Goal: Task Accomplishment & Management: Manage account settings

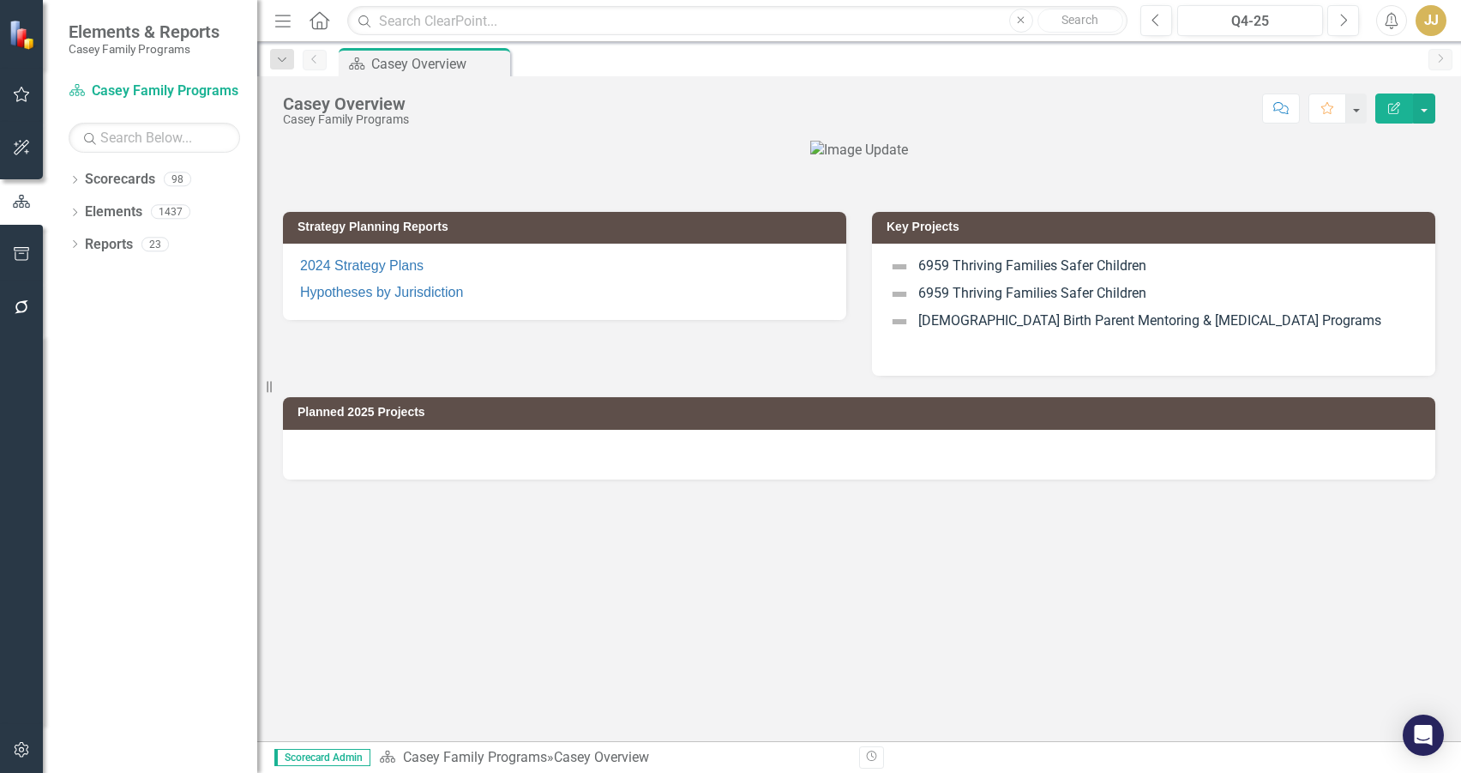
click at [78, 179] on icon "Dropdown" at bounding box center [75, 181] width 12 height 9
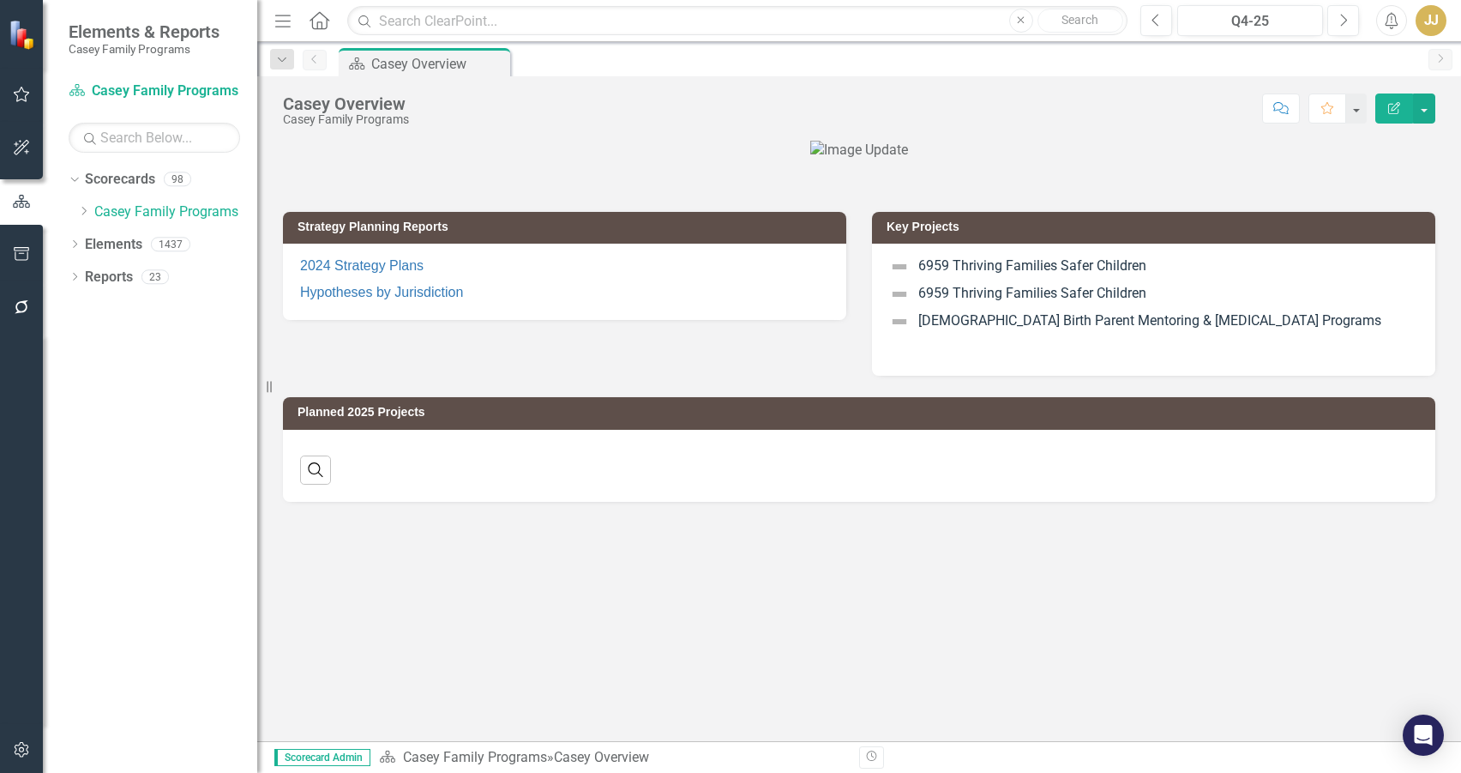
click at [83, 214] on icon "Dropdown" at bounding box center [83, 211] width 13 height 10
click at [98, 244] on icon "Dropdown" at bounding box center [100, 243] width 13 height 10
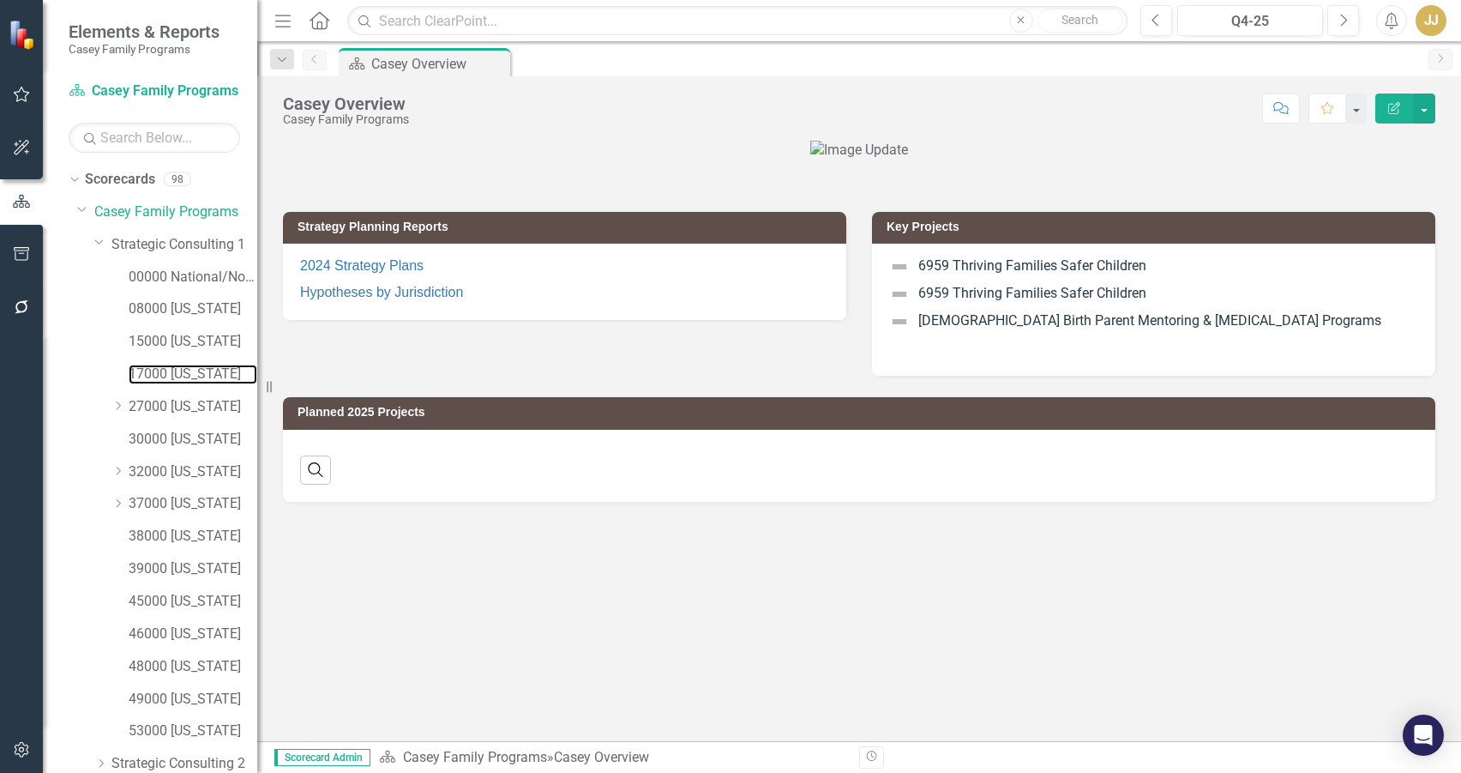
click at [199, 370] on link "17000 [US_STATE]" at bounding box center [193, 374] width 129 height 20
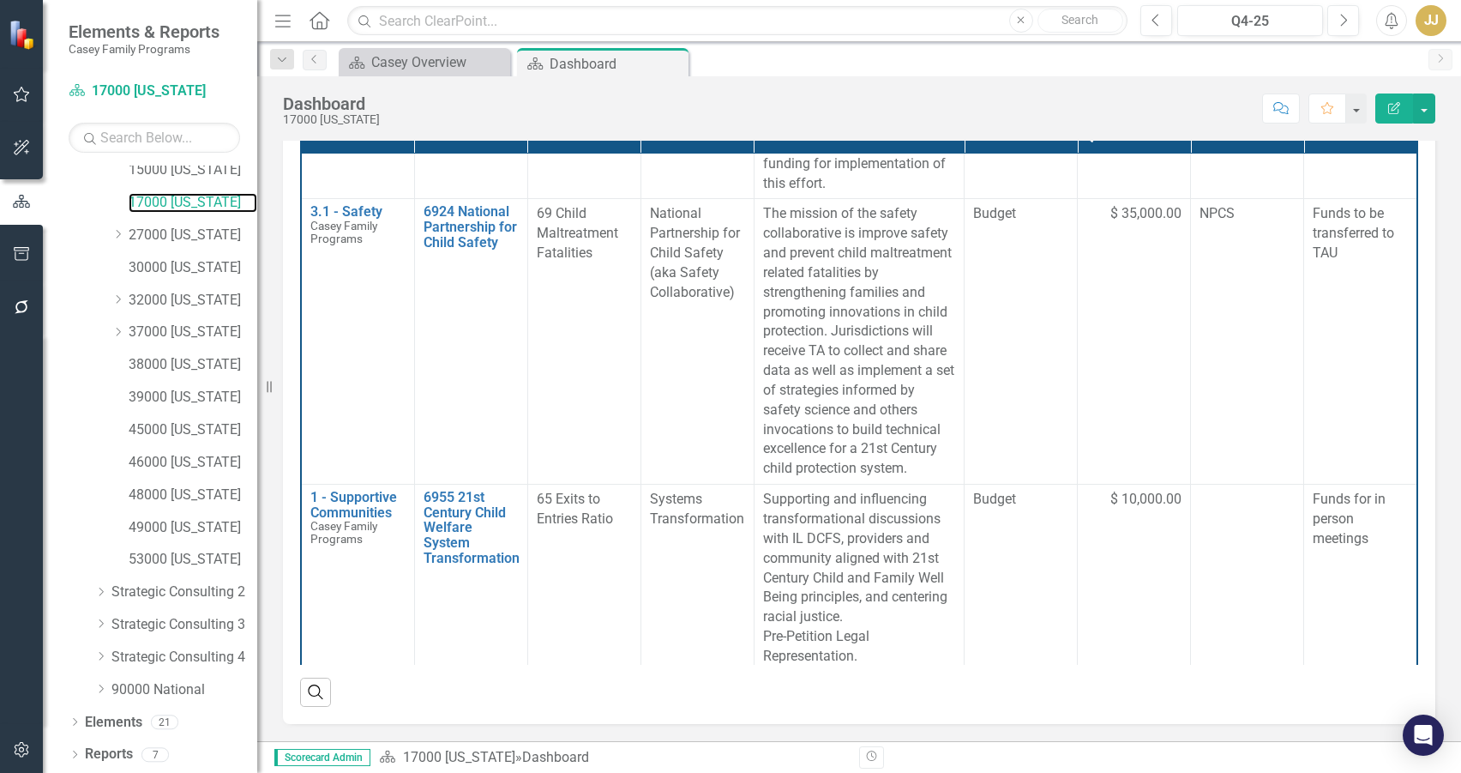
scroll to position [1340, 0]
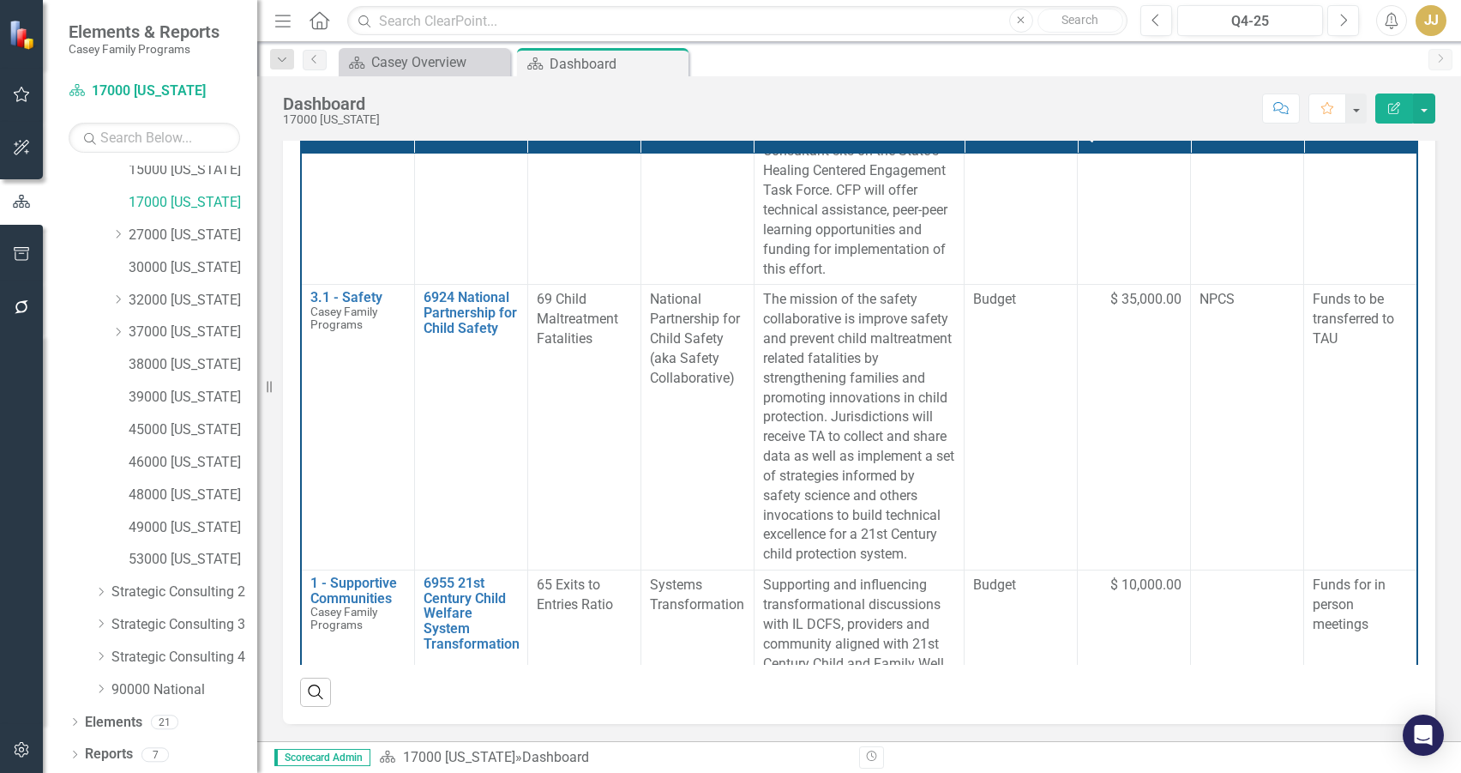
click at [73, 755] on icon "Dropdown" at bounding box center [75, 755] width 12 height 9
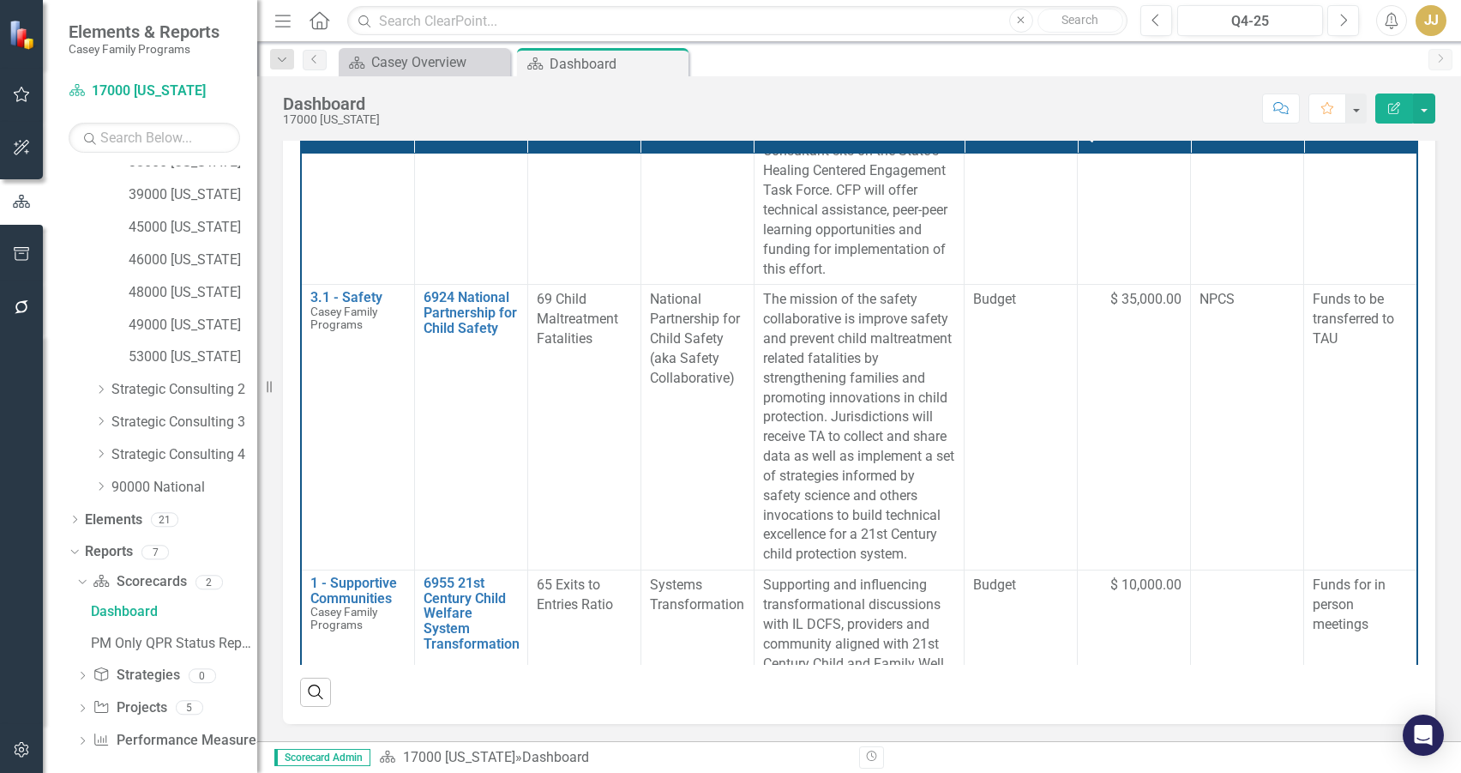
scroll to position [386, 0]
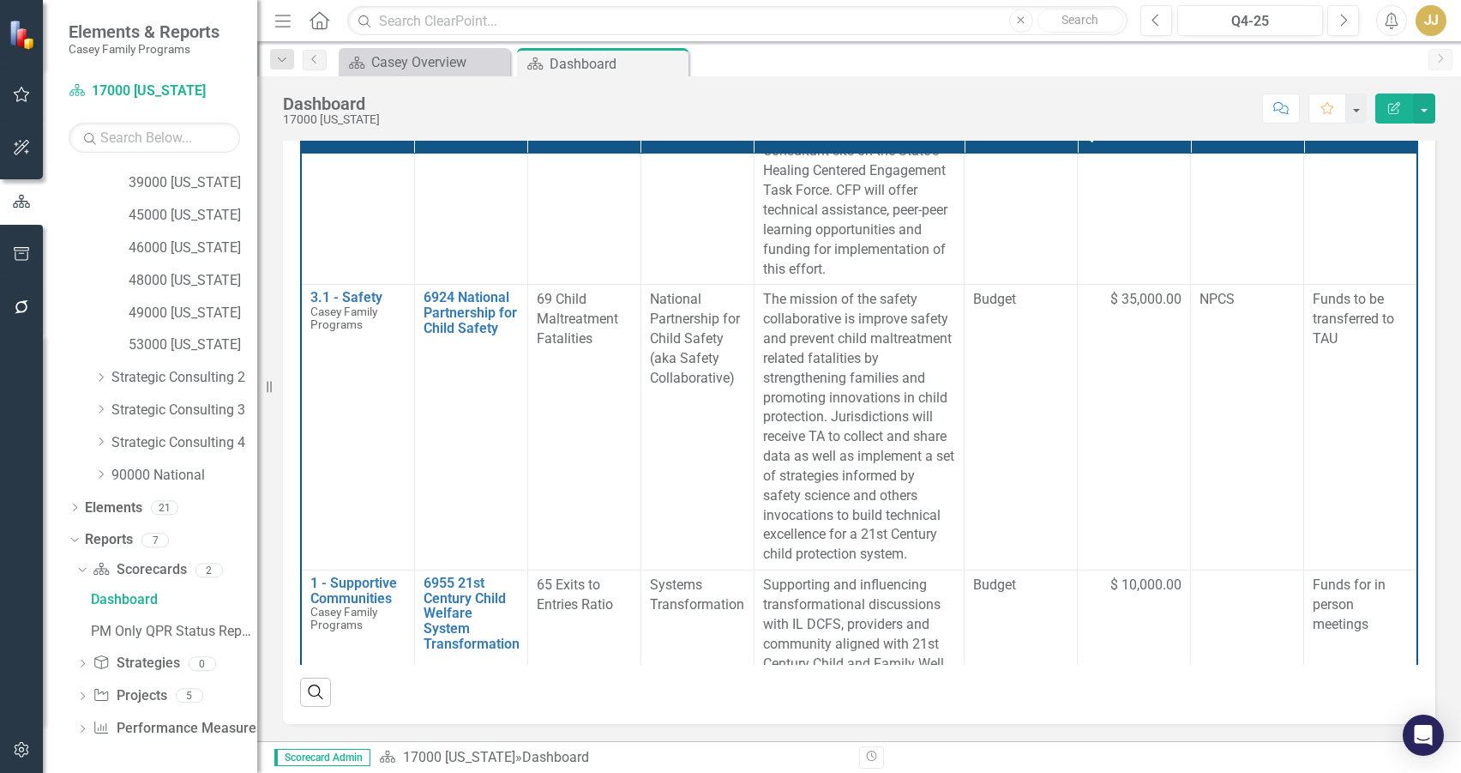
click at [77, 695] on icon "Dropdown" at bounding box center [82, 697] width 12 height 9
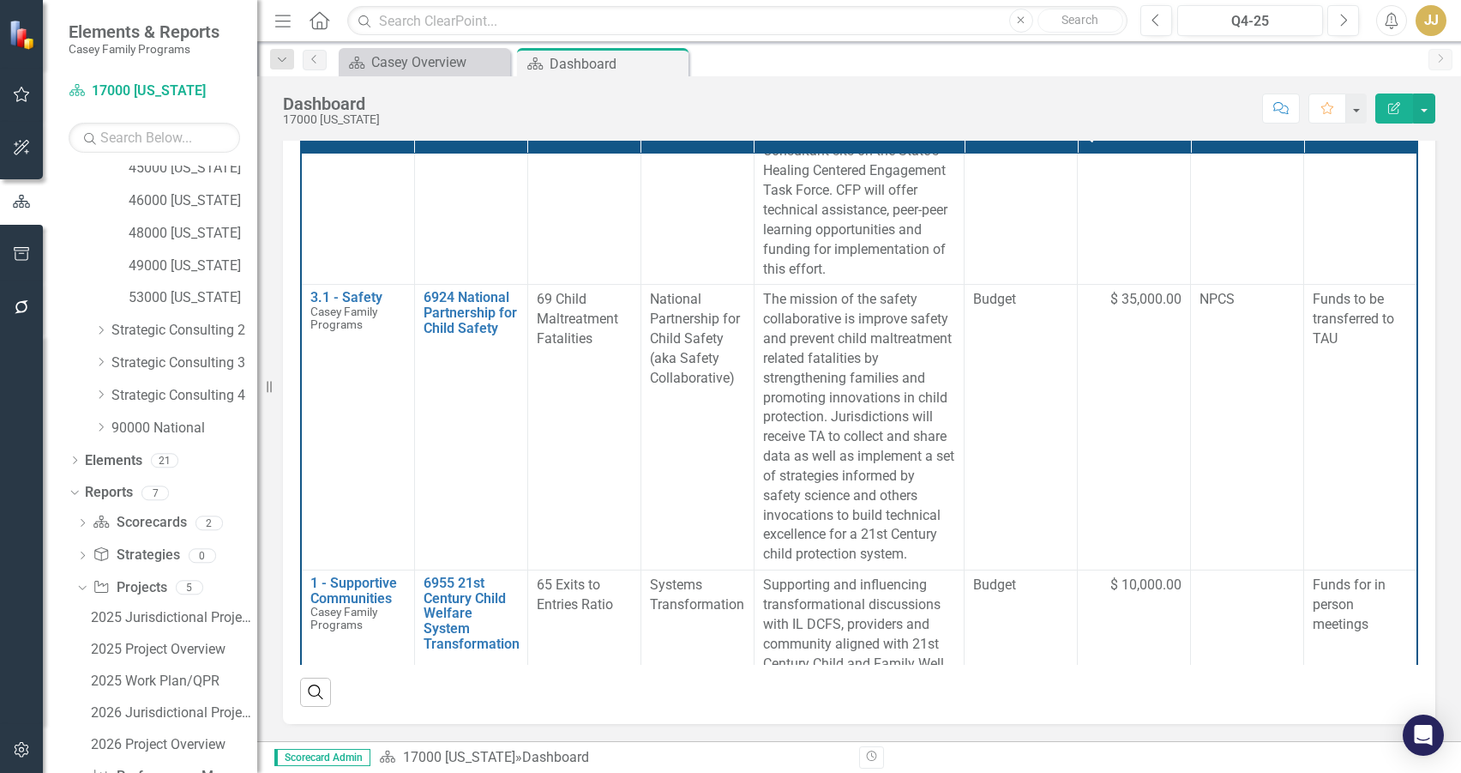
scroll to position [481, 0]
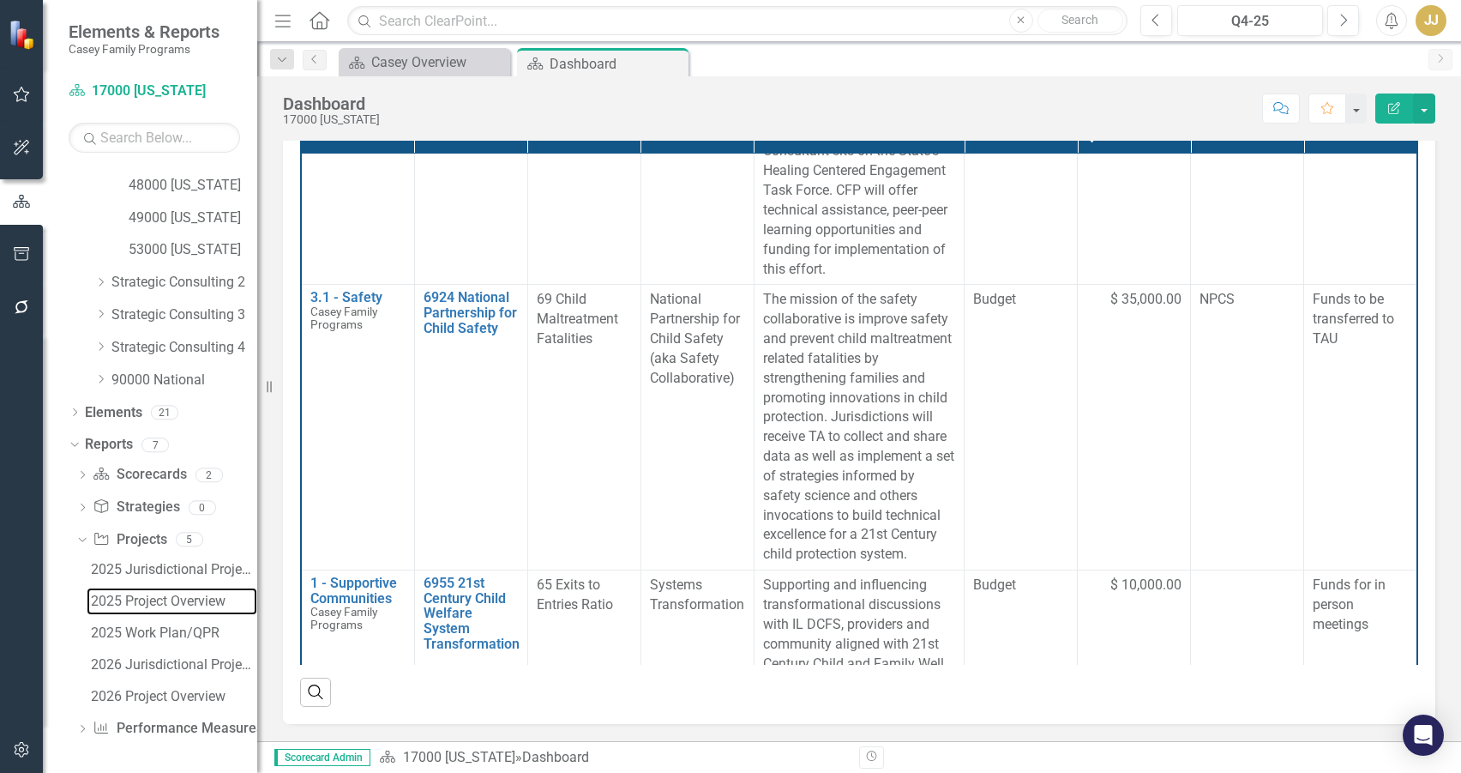
click at [197, 596] on div "2025 Project Overview" at bounding box center [174, 600] width 166 height 15
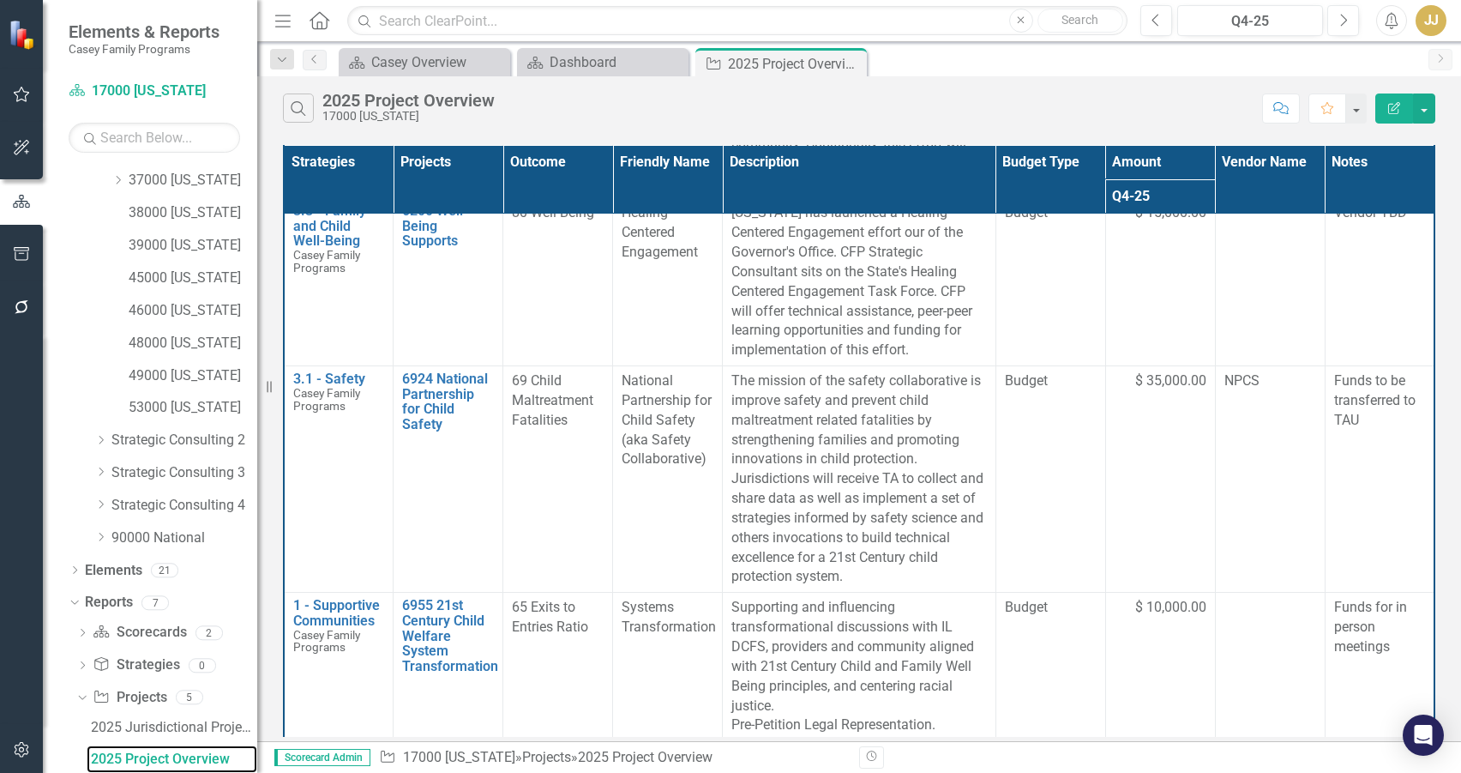
scroll to position [1022, 0]
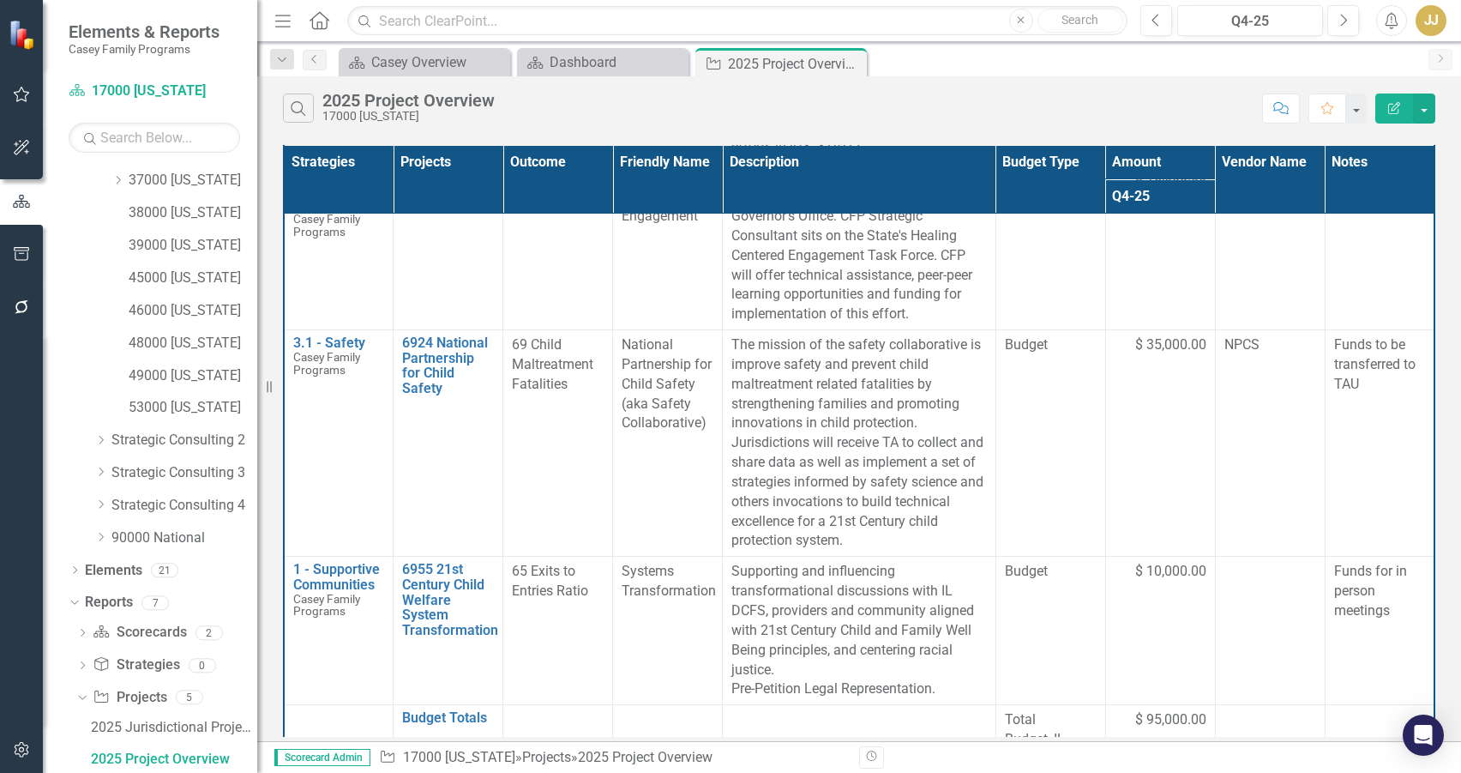
click at [419, 137] on div "Search 2025 Project Overview 17000 Illinois Comment Favorite Edit Report Strate…" at bounding box center [859, 408] width 1204 height 665
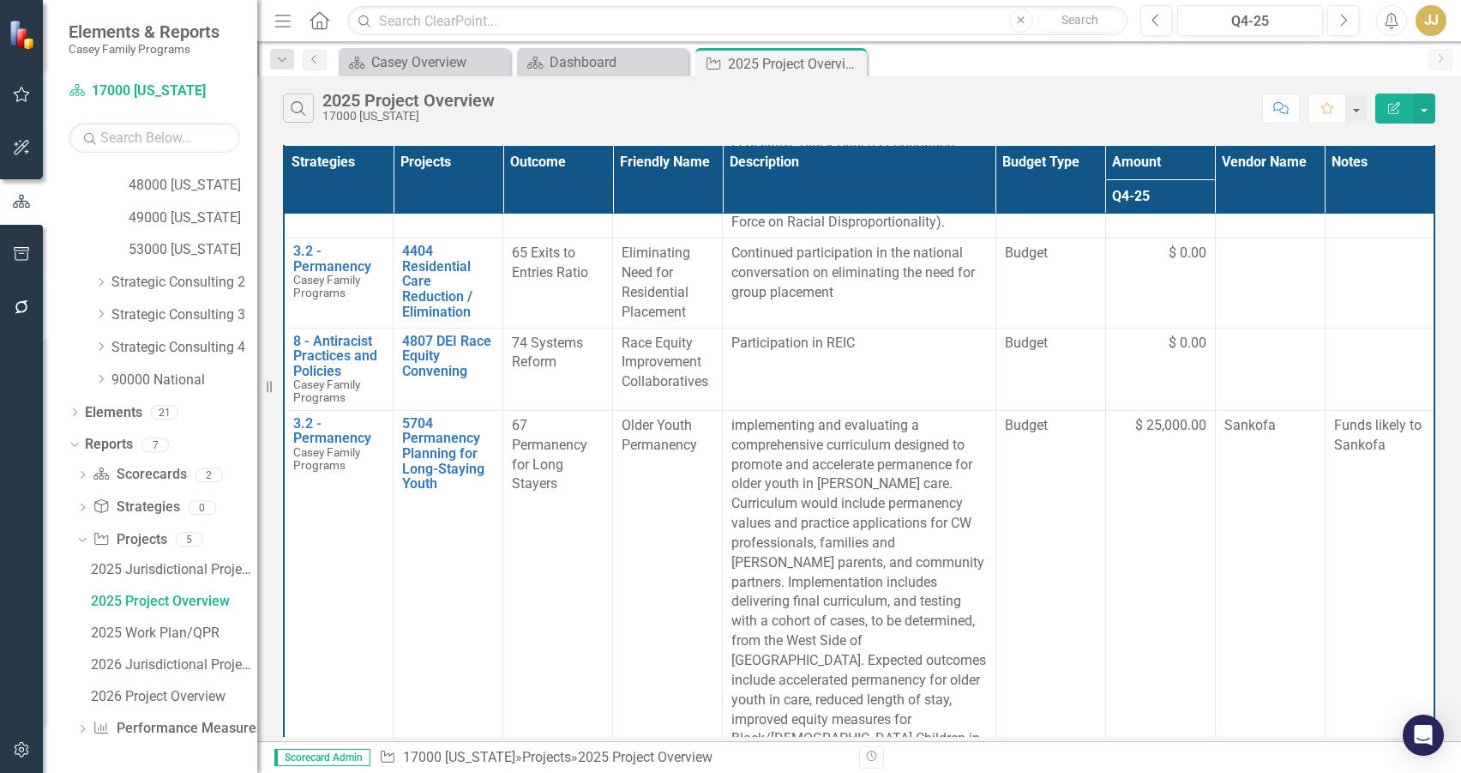
scroll to position [250, 0]
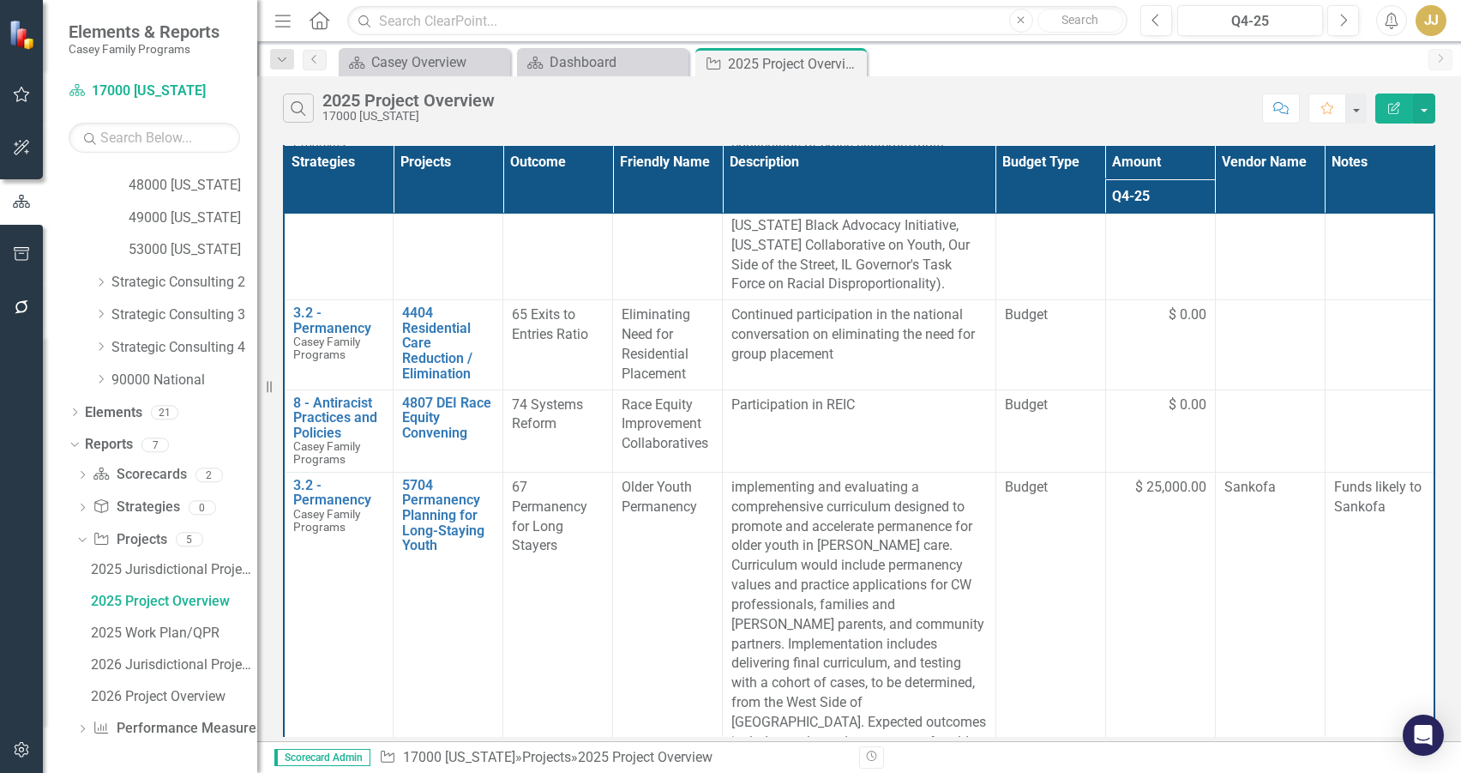
click at [585, 458] on td "74 Systems Reform" at bounding box center [558, 430] width 110 height 82
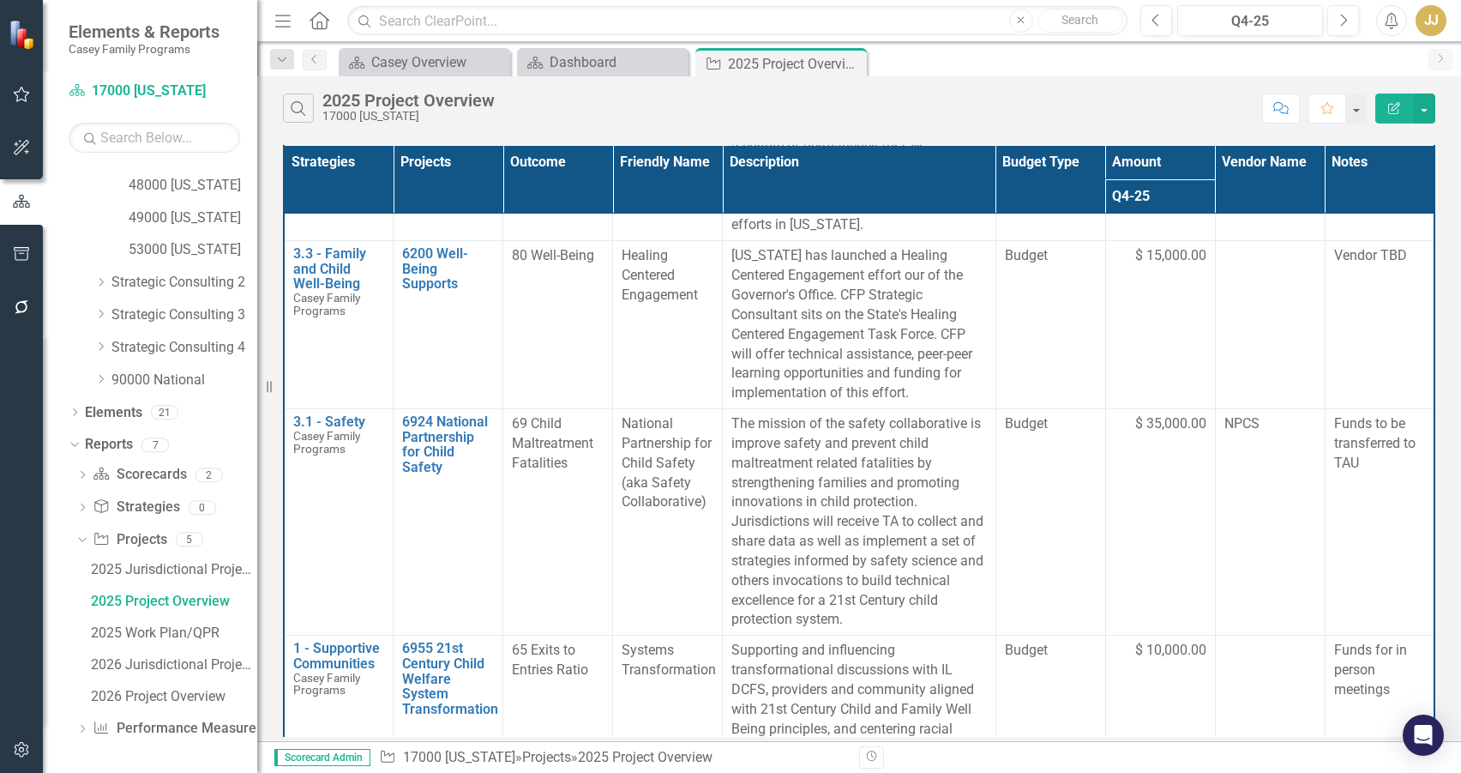
scroll to position [1022, 0]
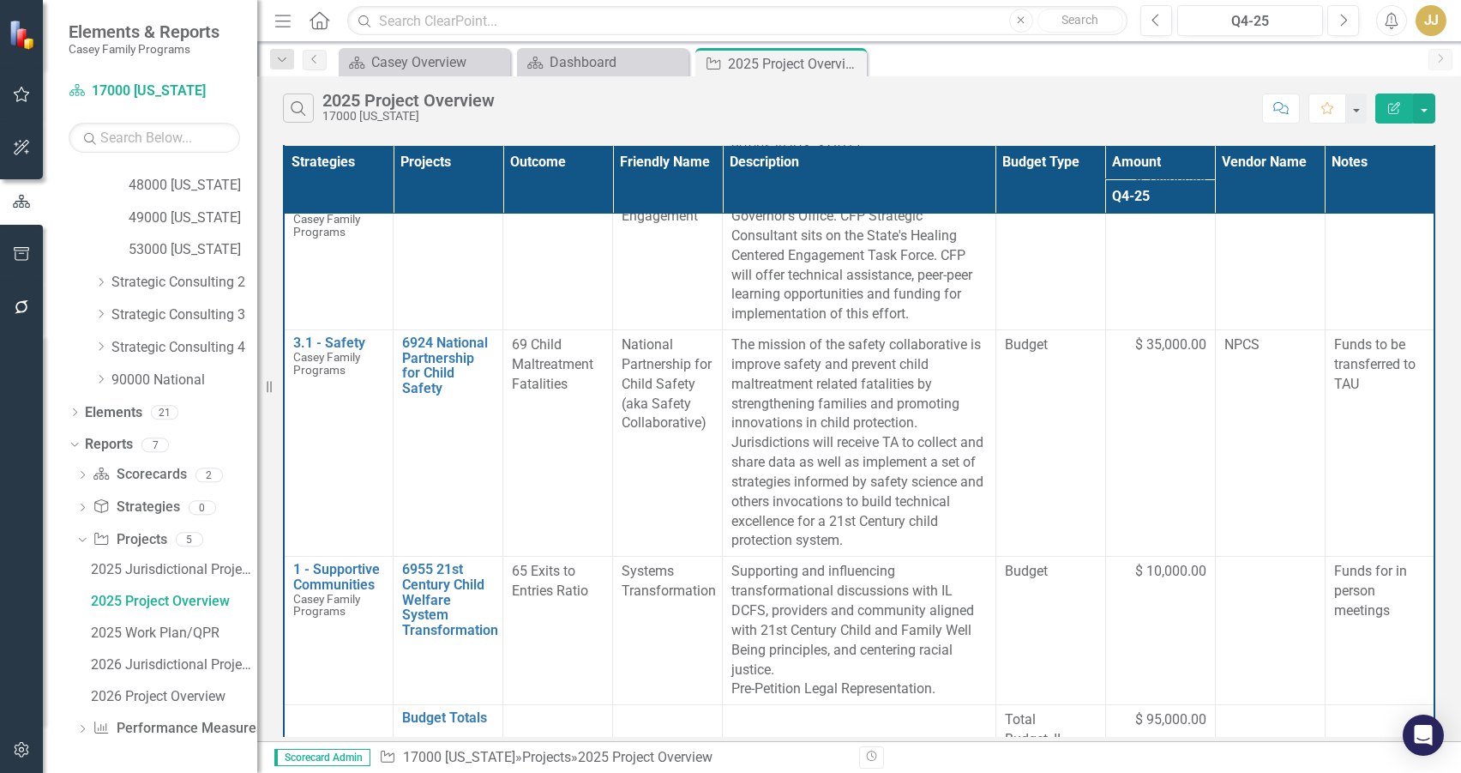
click at [1400, 100] on button "Edit Report" at bounding box center [1394, 108] width 38 height 30
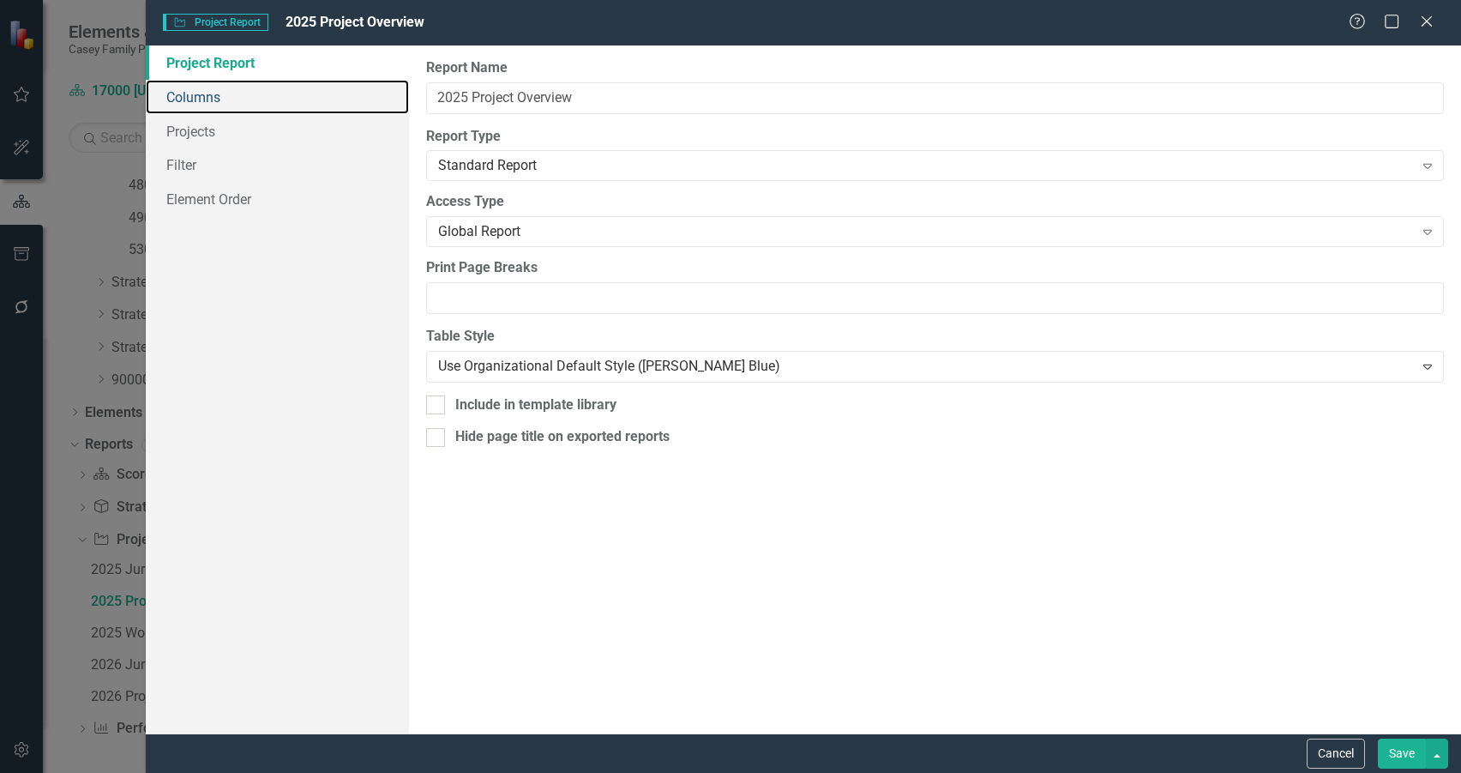
click at [304, 102] on link "Columns" at bounding box center [277, 97] width 263 height 34
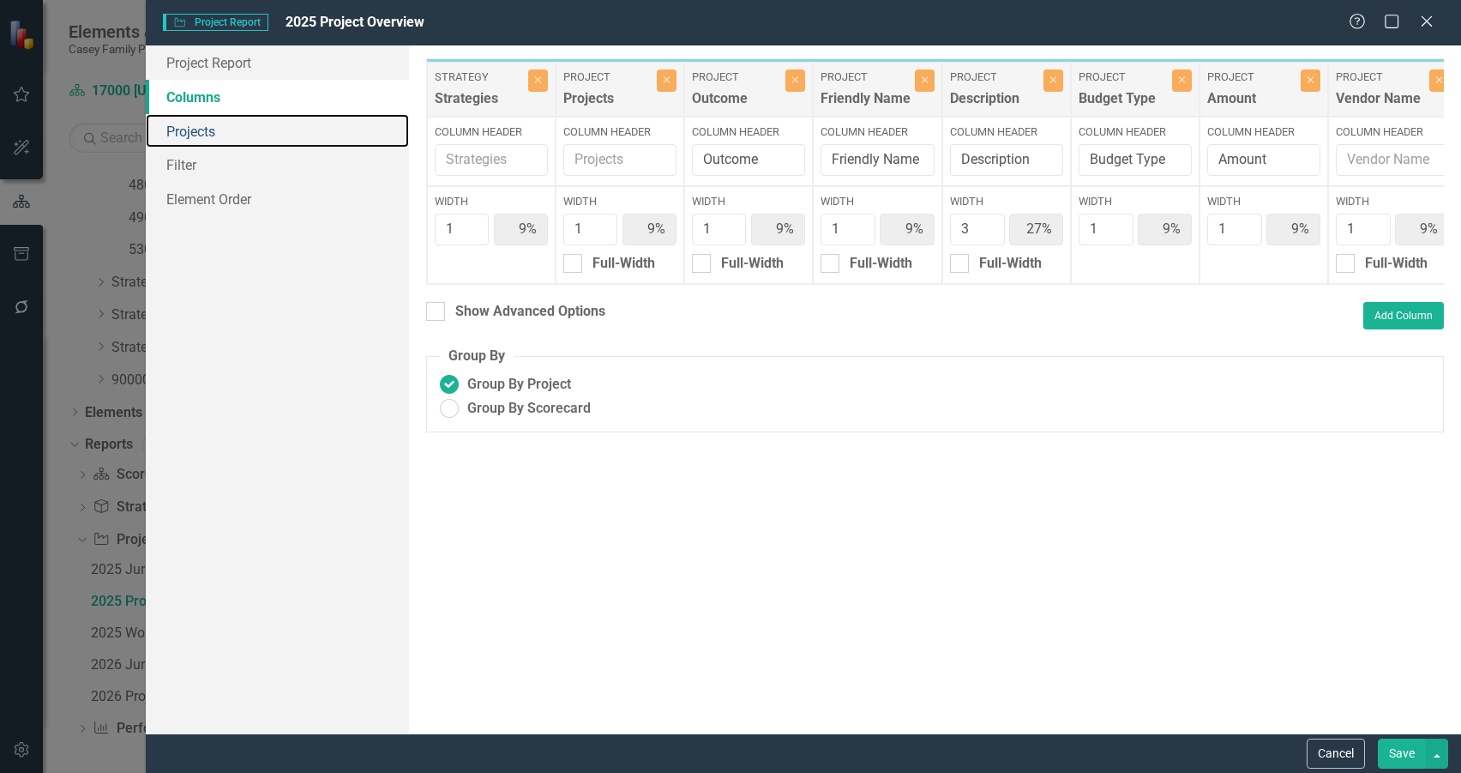
click at [298, 128] on link "Projects" at bounding box center [277, 131] width 263 height 34
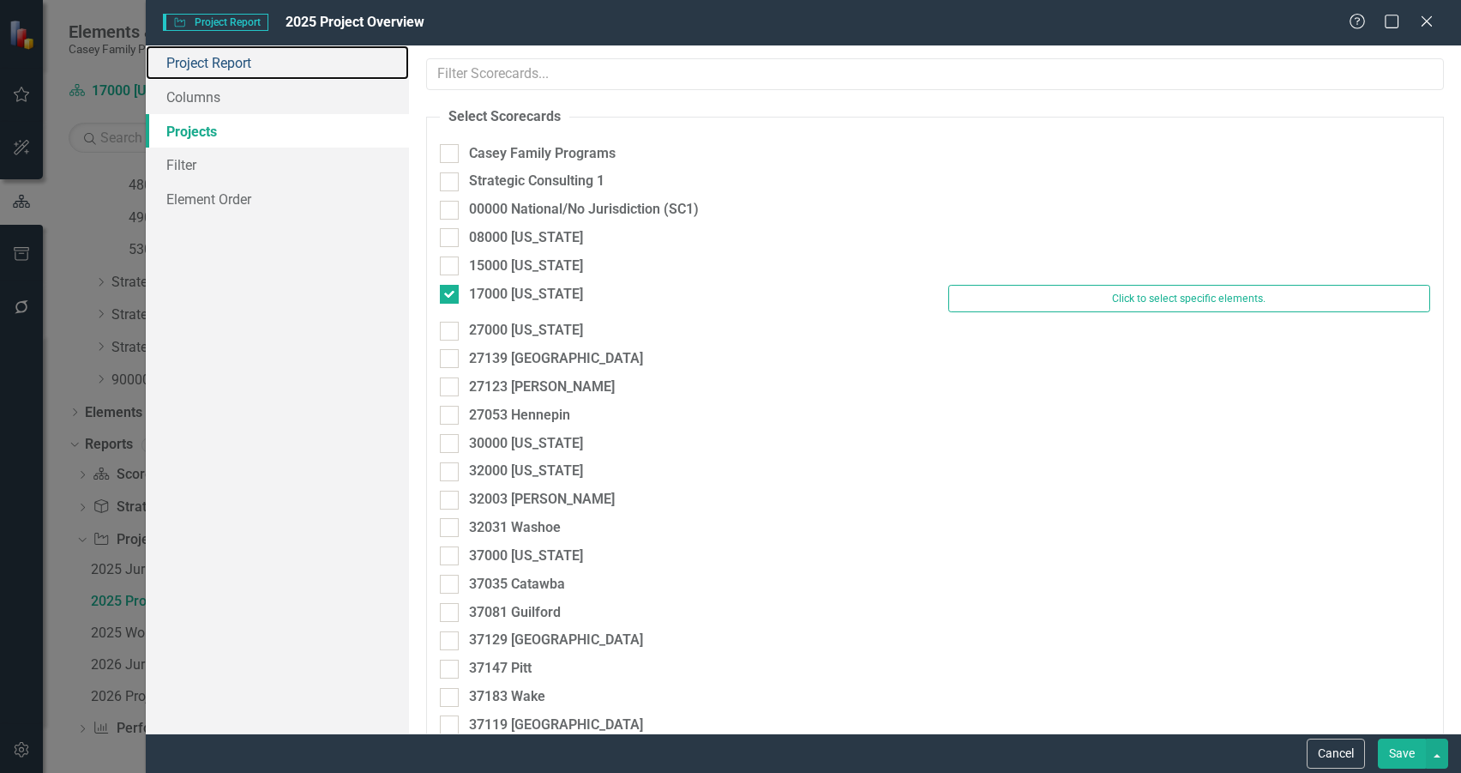
click at [310, 69] on link "Project Report" at bounding box center [277, 62] width 263 height 34
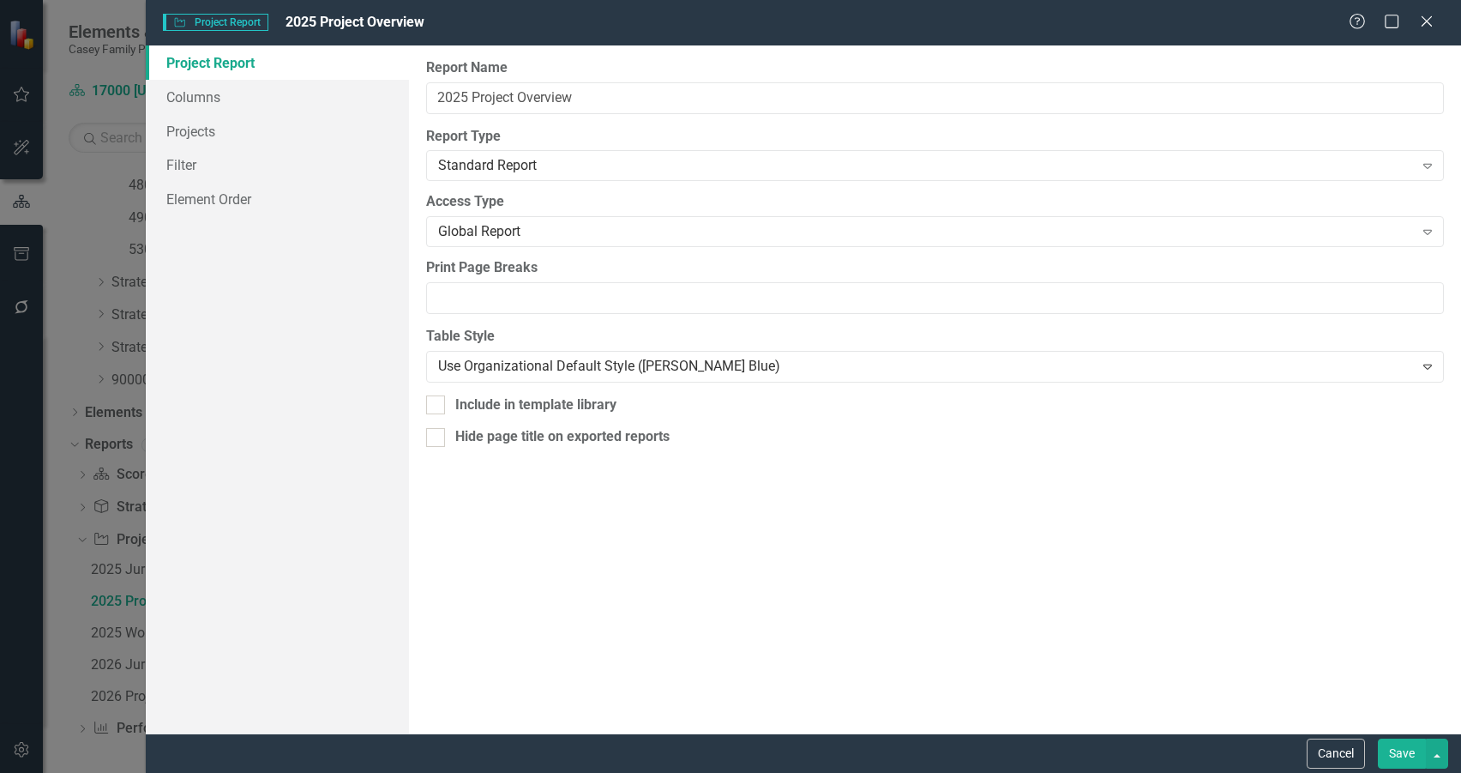
click at [1333, 755] on button "Cancel" at bounding box center [1336, 753] width 58 height 30
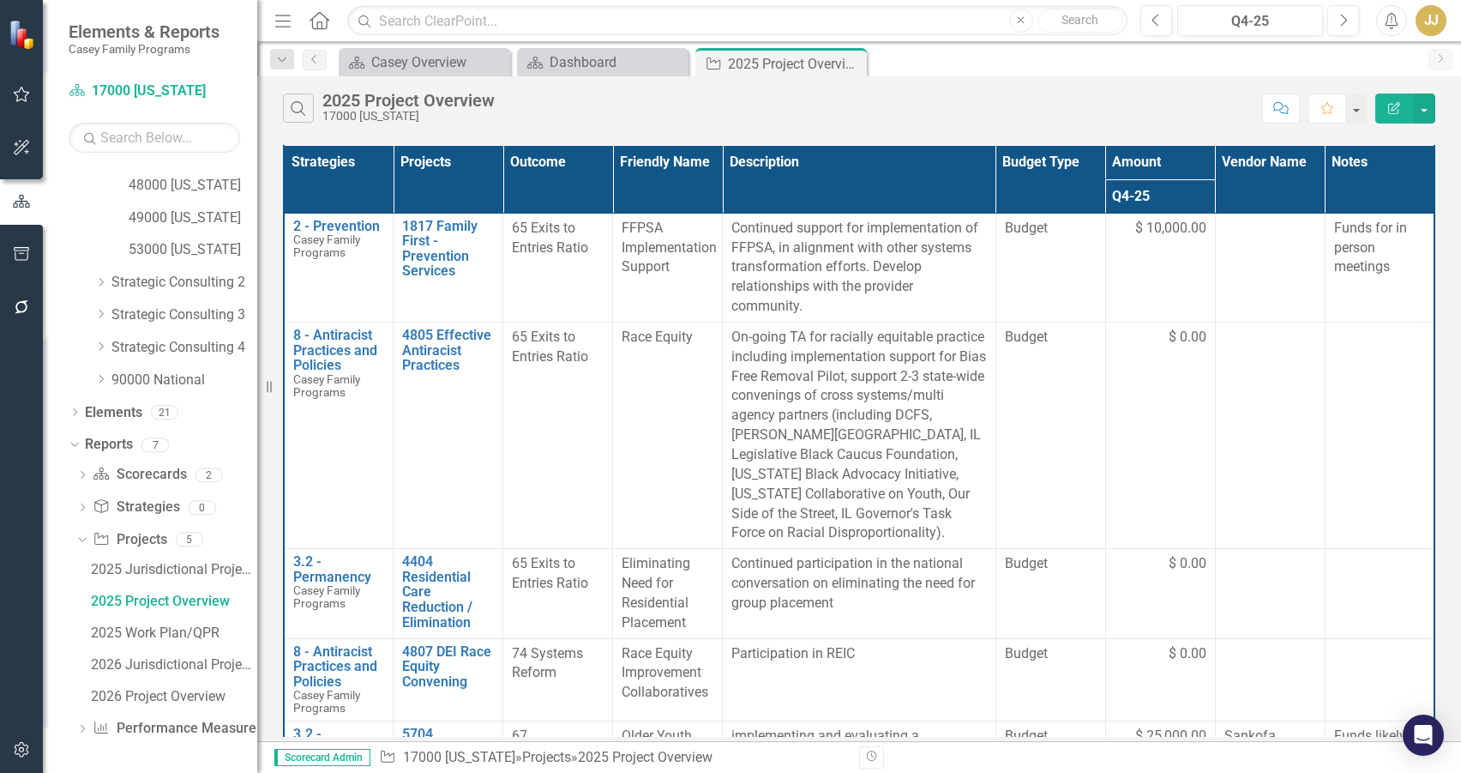
scroll to position [0, 0]
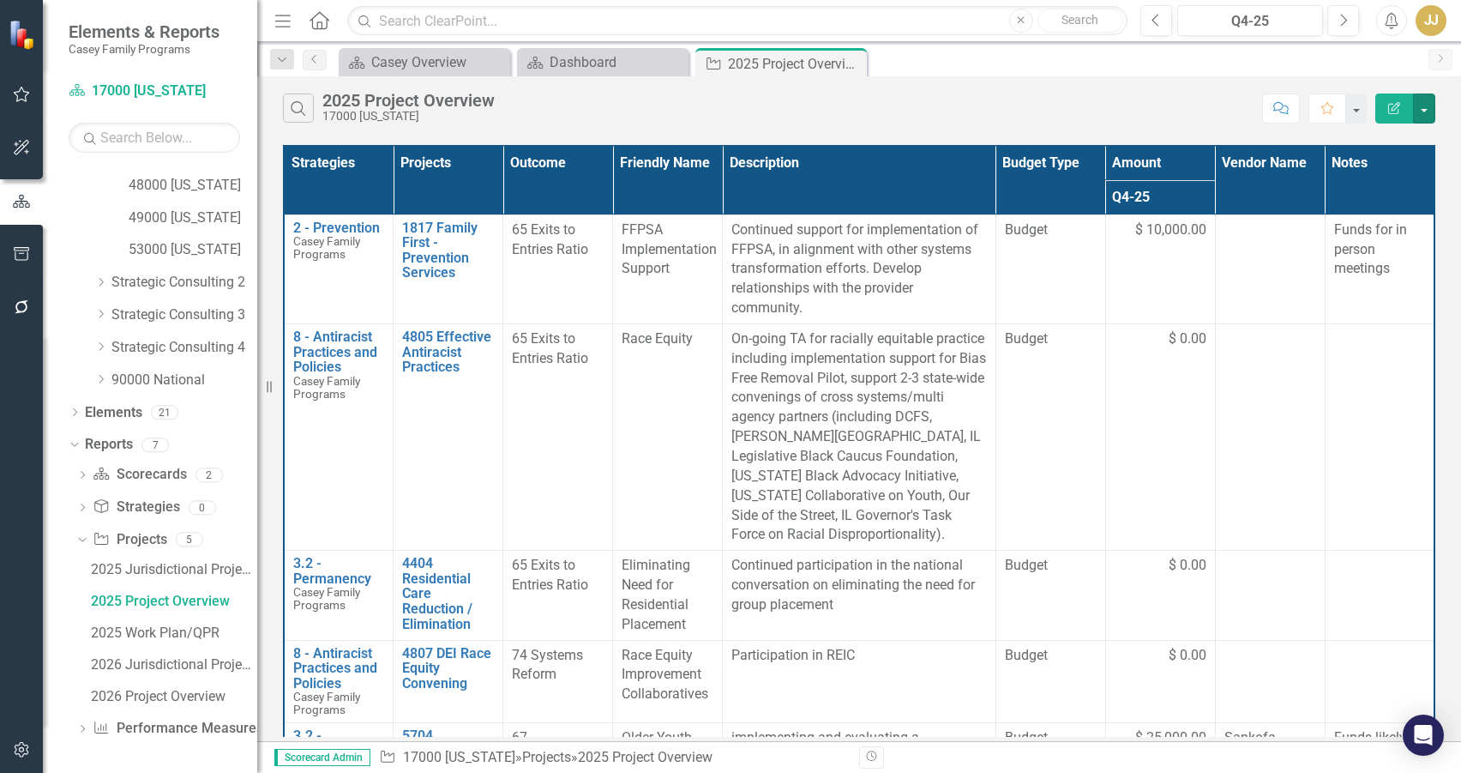
click at [1434, 118] on button "button" at bounding box center [1424, 108] width 22 height 30
click at [1437, 113] on div "Search 2025 Project Overview 17000 Illinois Comment Favorite Edit Report" at bounding box center [859, 104] width 1204 height 56
click at [182, 572] on div "2025 Jurisdictional Projects Assessment" at bounding box center [174, 569] width 166 height 15
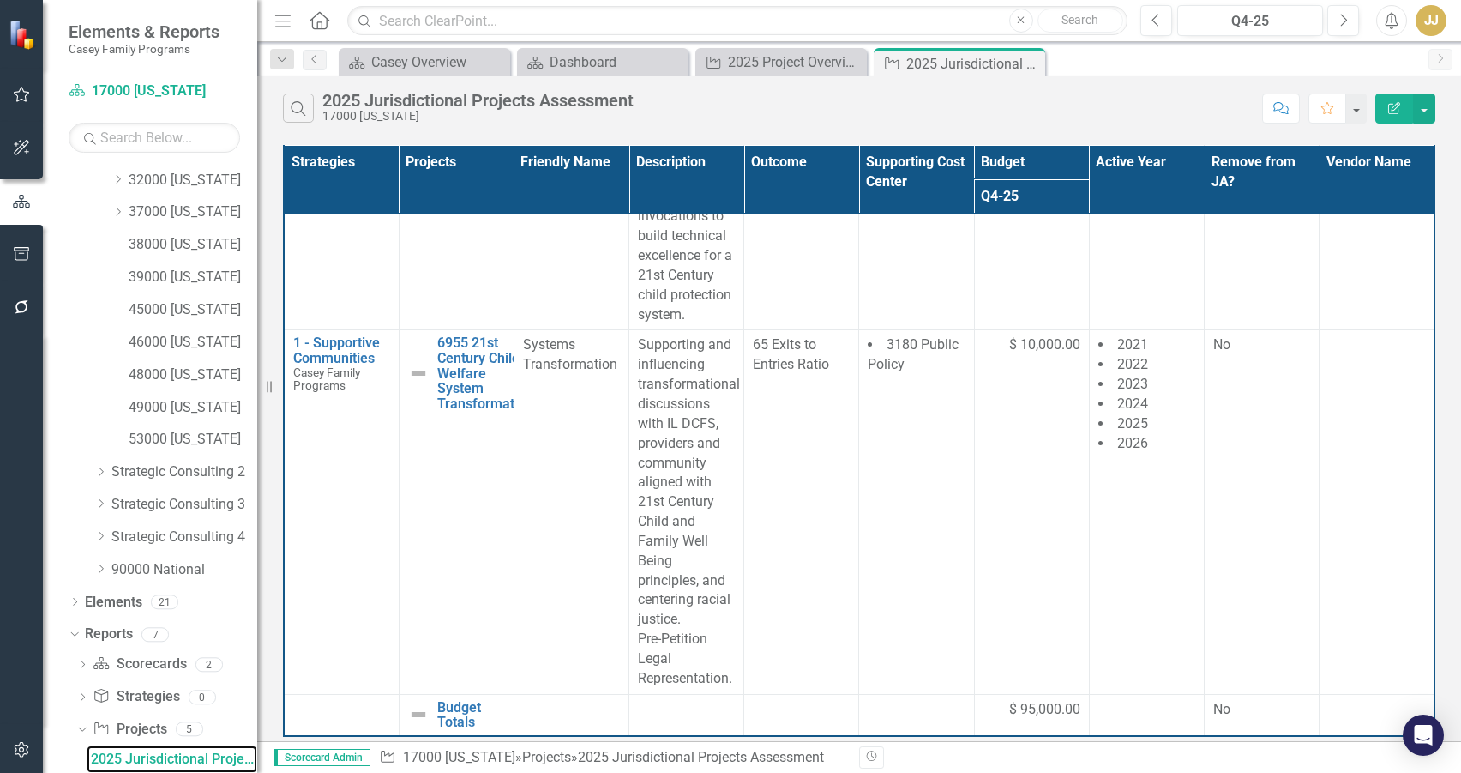
scroll to position [3138, 0]
click at [530, 122] on div "17000 [US_STATE]" at bounding box center [477, 116] width 311 height 13
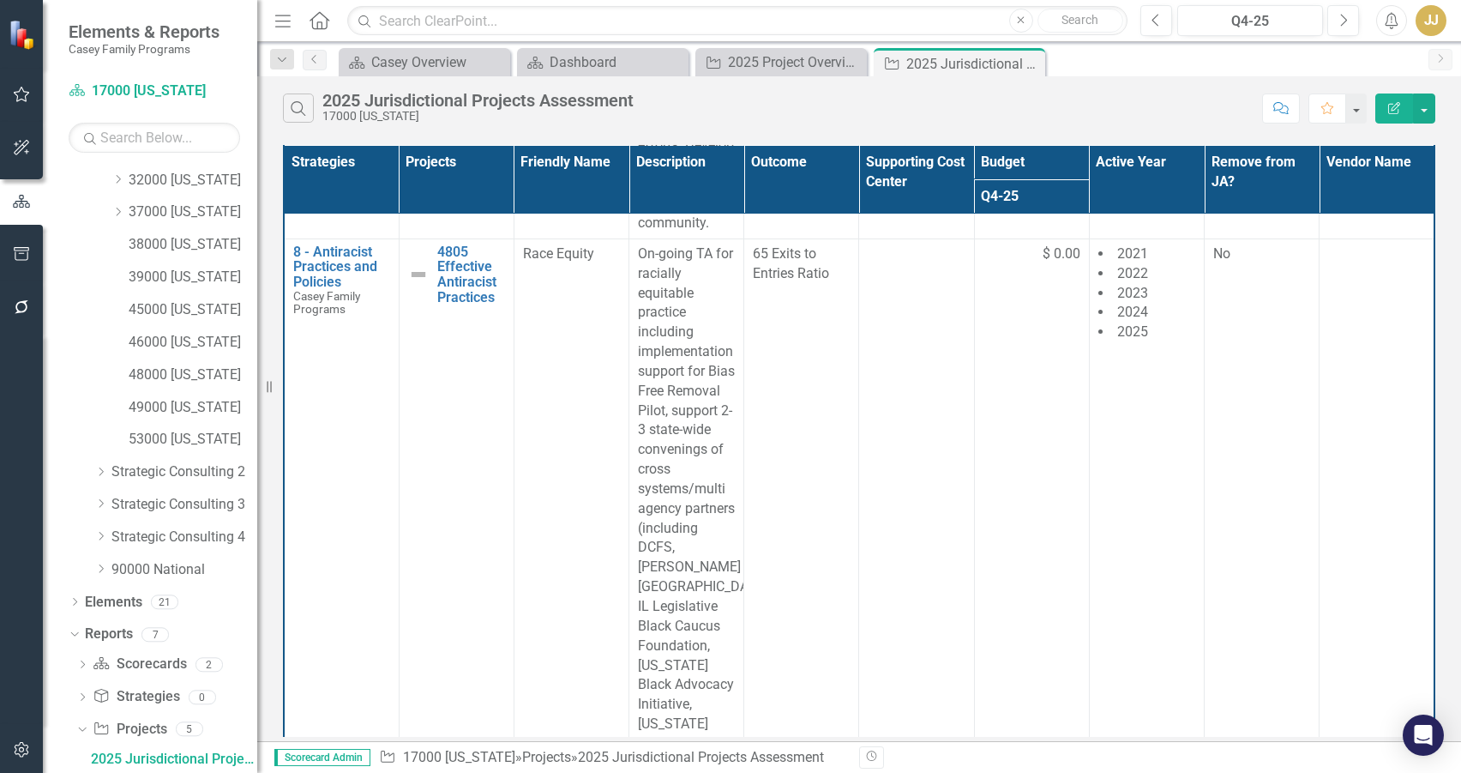
scroll to position [0, 0]
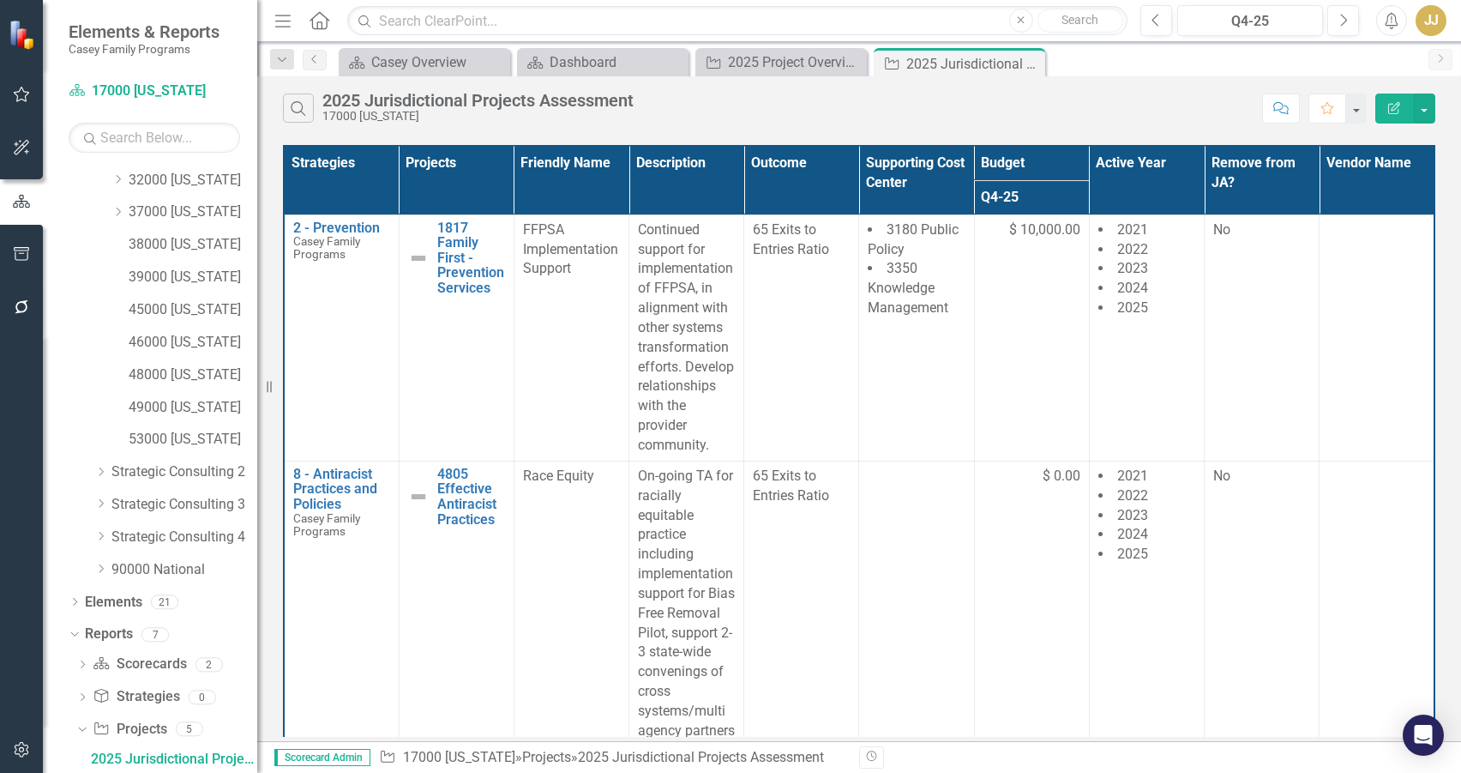
click at [1391, 105] on icon "Edit Report" at bounding box center [1394, 108] width 15 height 12
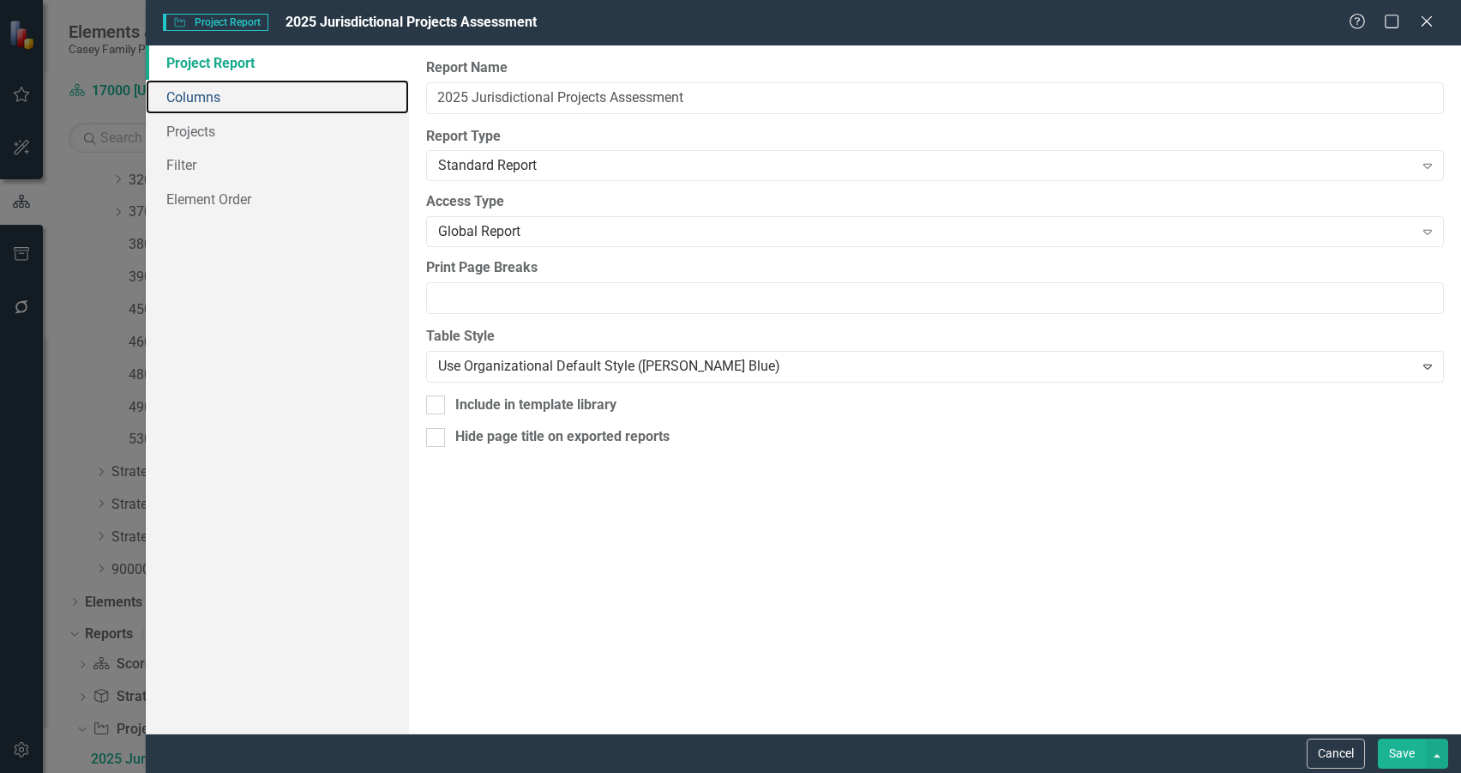
click at [265, 99] on link "Columns" at bounding box center [277, 97] width 263 height 34
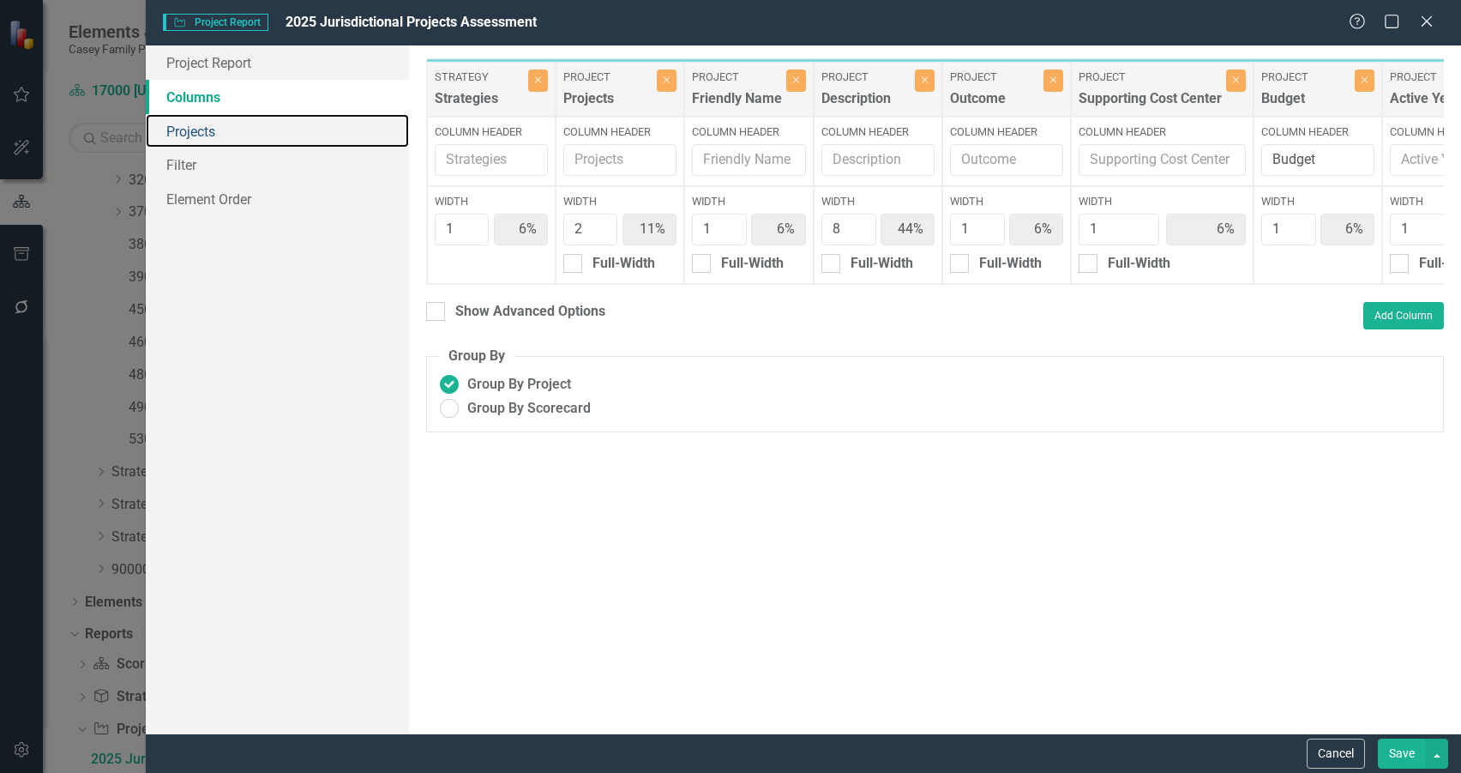
click at [252, 141] on link "Projects" at bounding box center [277, 131] width 263 height 34
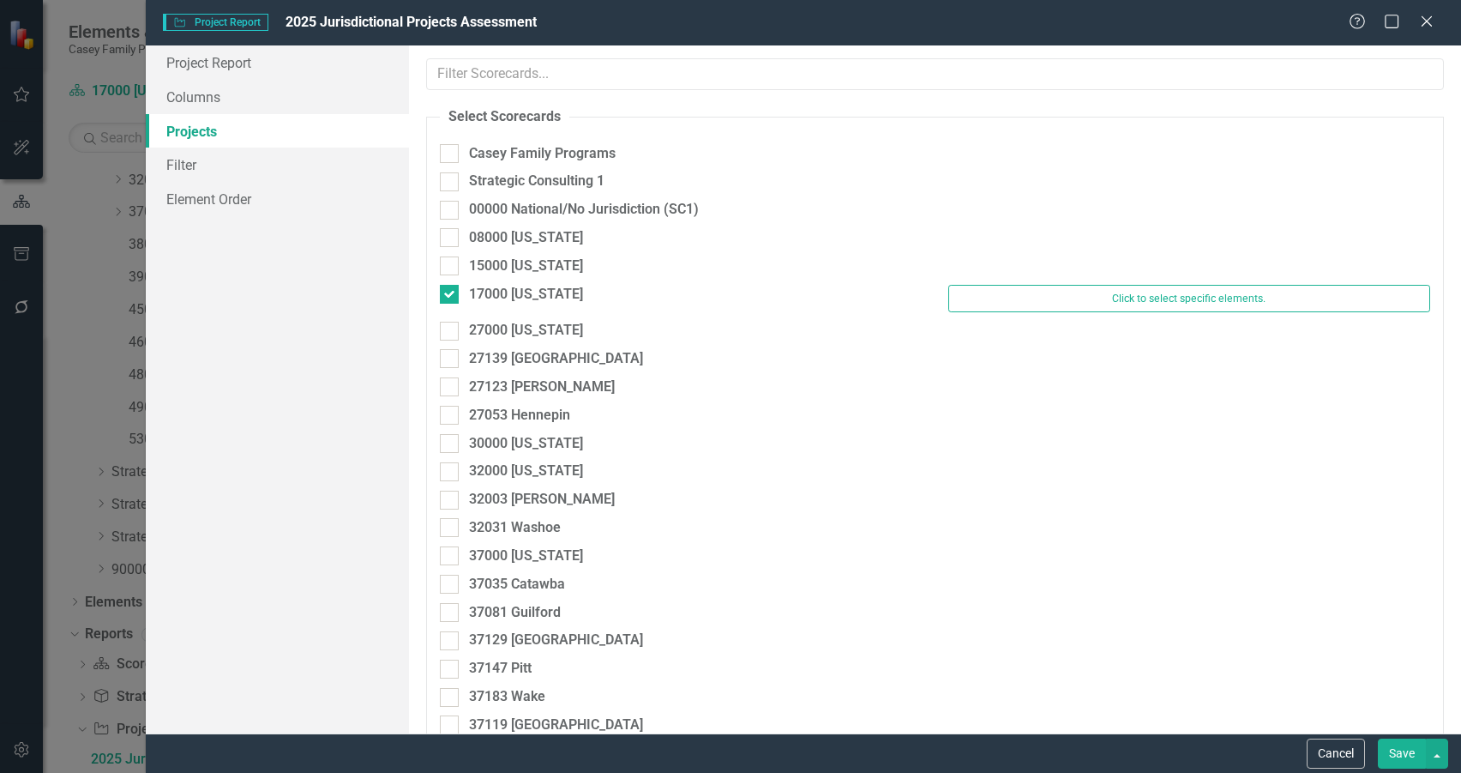
click at [1429, 18] on icon "Close" at bounding box center [1426, 22] width 17 height 14
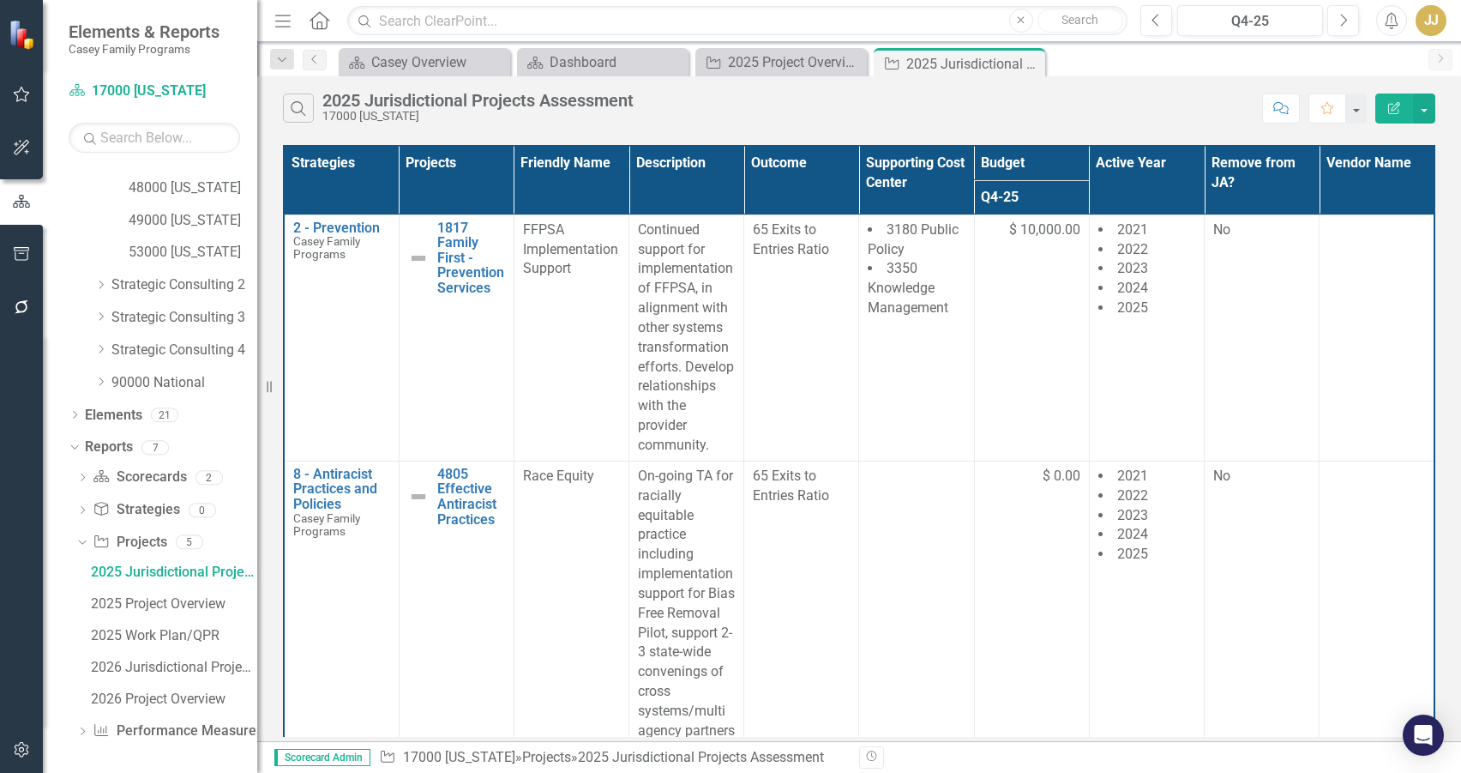
scroll to position [481, 0]
click at [69, 407] on div "Dropdown" at bounding box center [75, 414] width 12 height 15
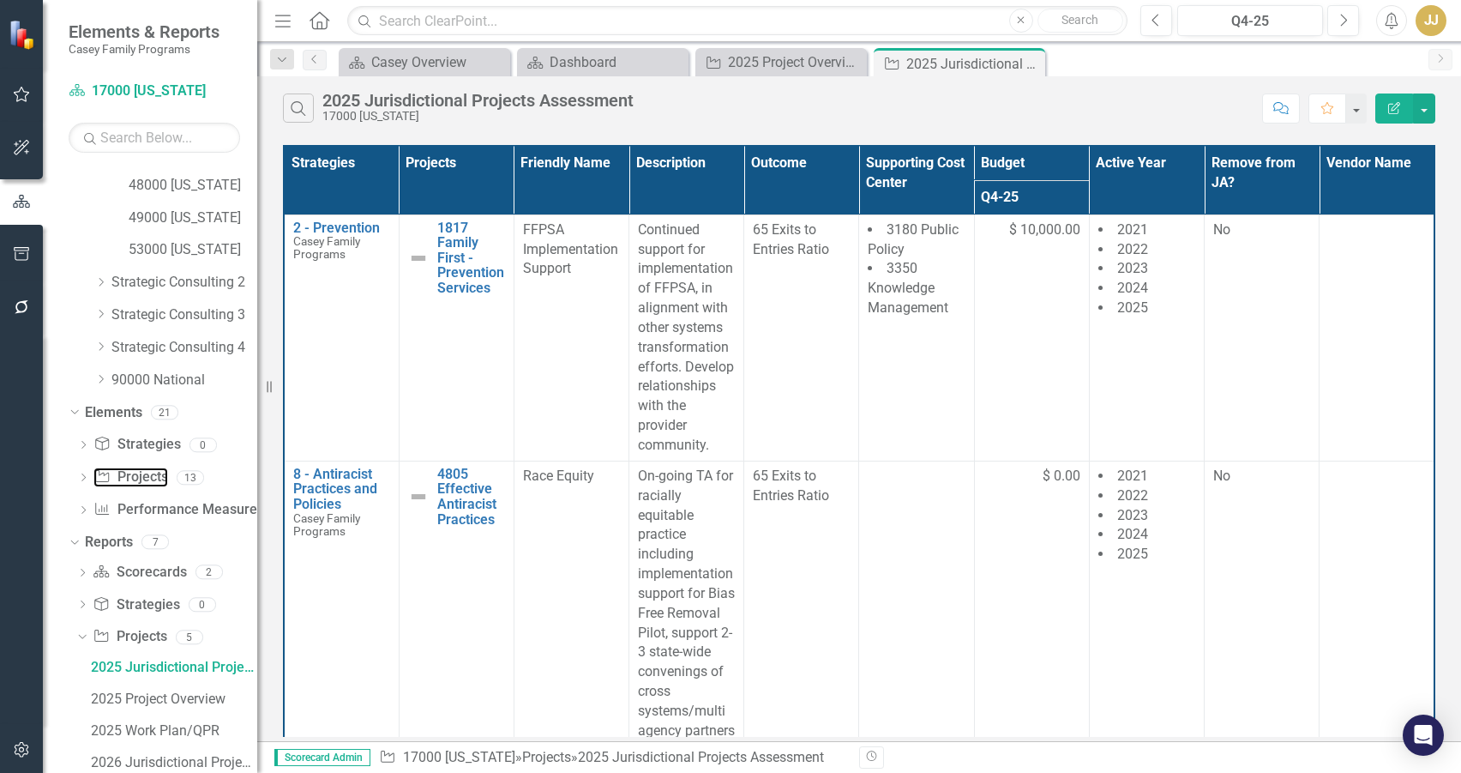
click at [158, 480] on link "Project Projects" at bounding box center [130, 477] width 74 height 20
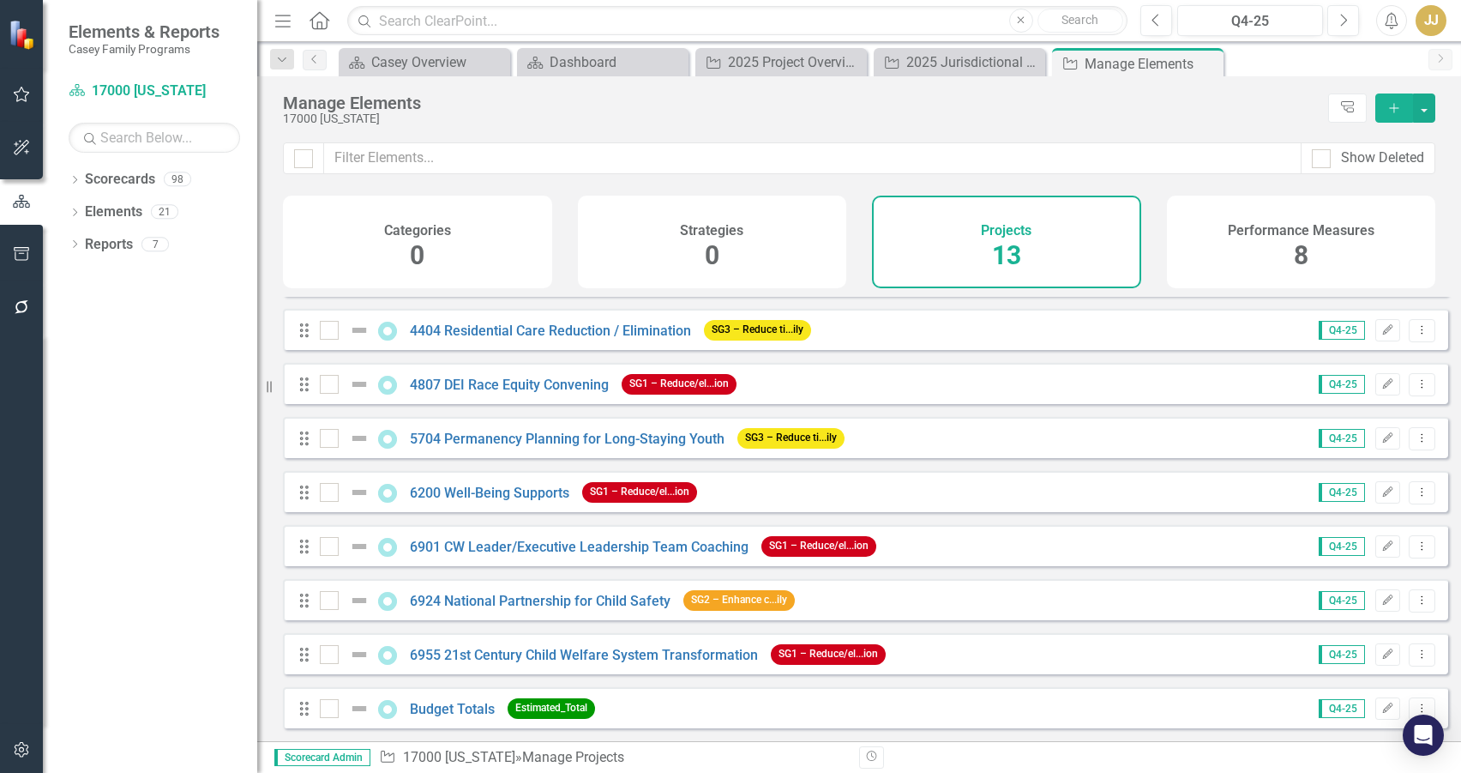
scroll to position [271, 0]
click at [114, 466] on div "Dropdown Scorecards 98 Dropdown [PERSON_NAME] Family Programs Dropdown Strategi…" at bounding box center [150, 468] width 214 height 607
click at [630, 547] on link "6901 CW Leader/Executive Leadership Team Coaching" at bounding box center [579, 546] width 339 height 16
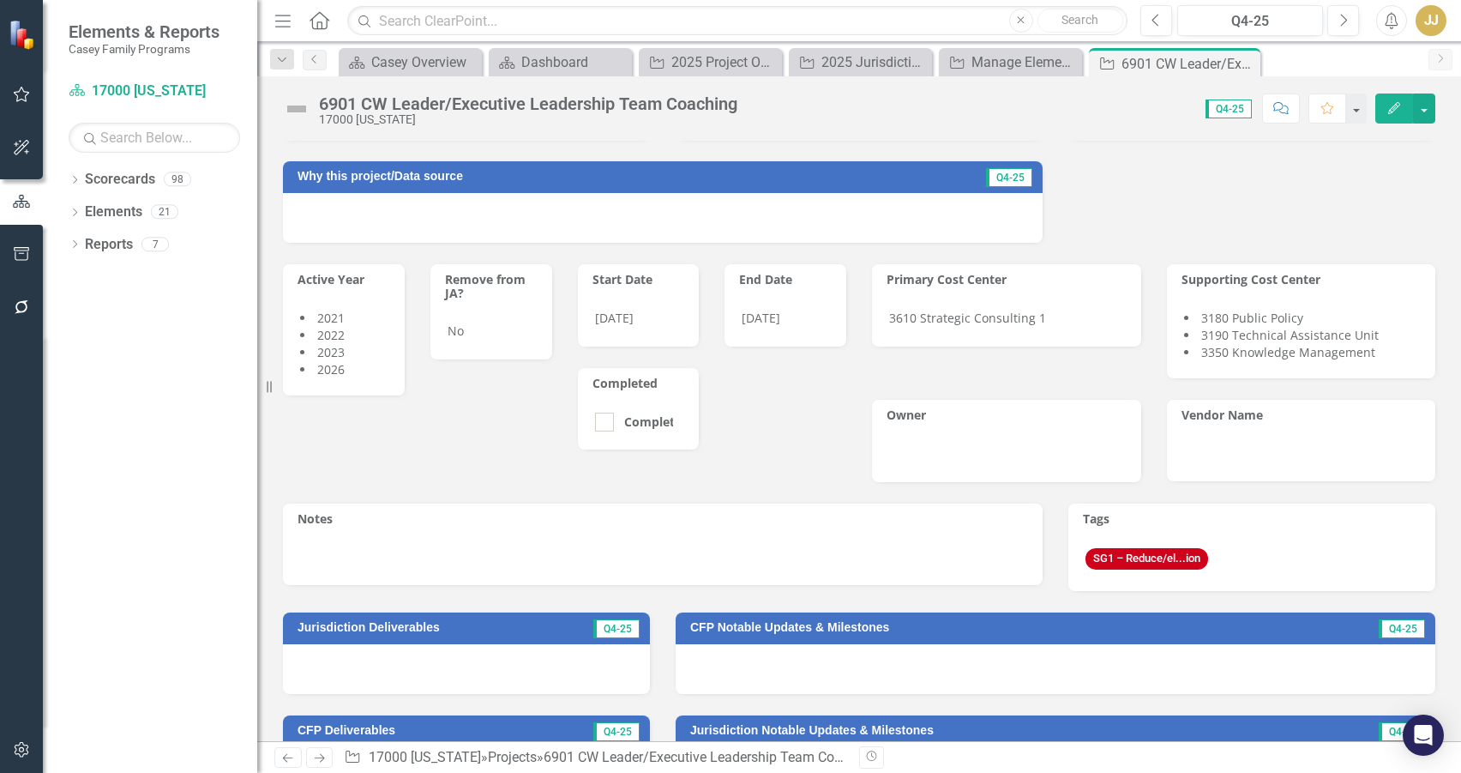
scroll to position [171, 0]
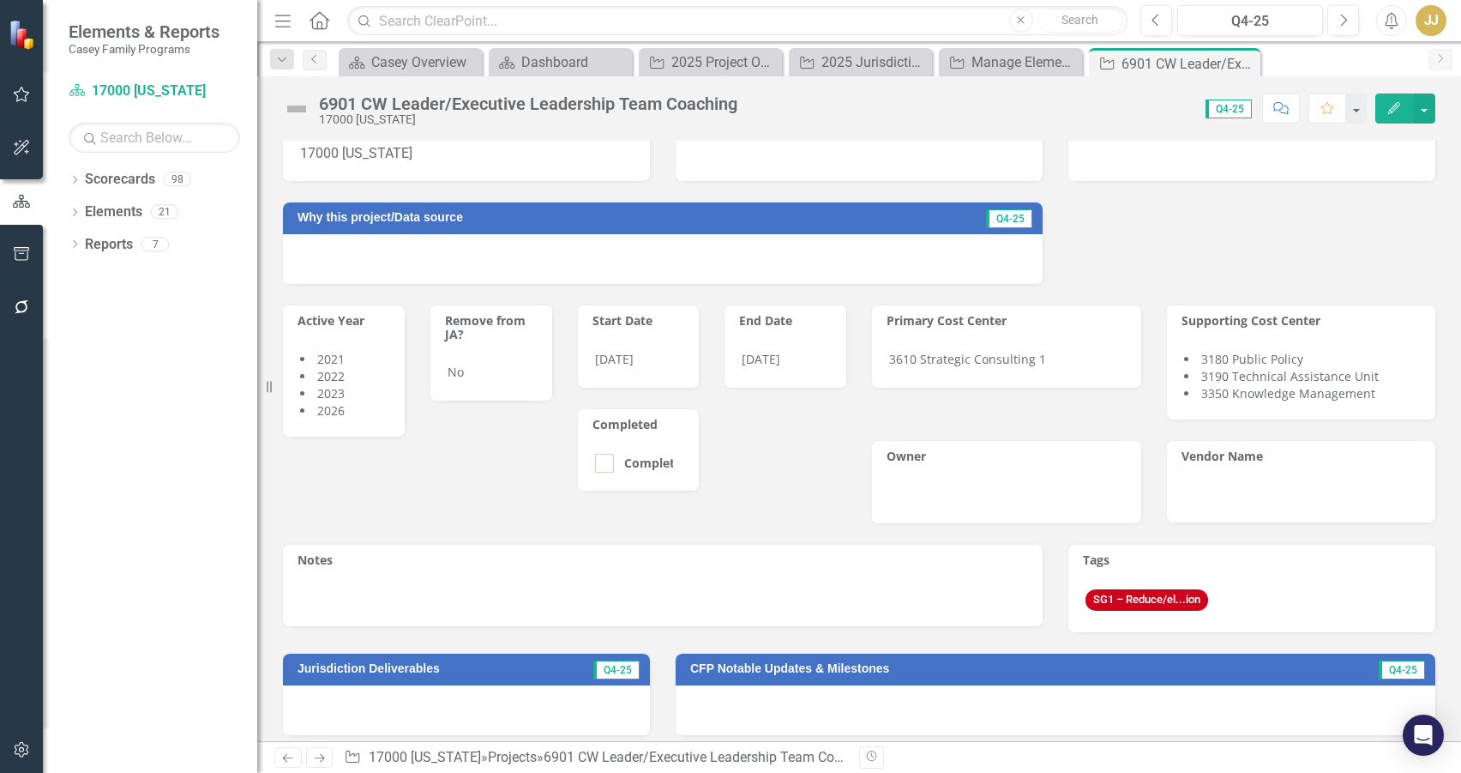
click at [363, 417] on li "2026" at bounding box center [343, 410] width 87 height 17
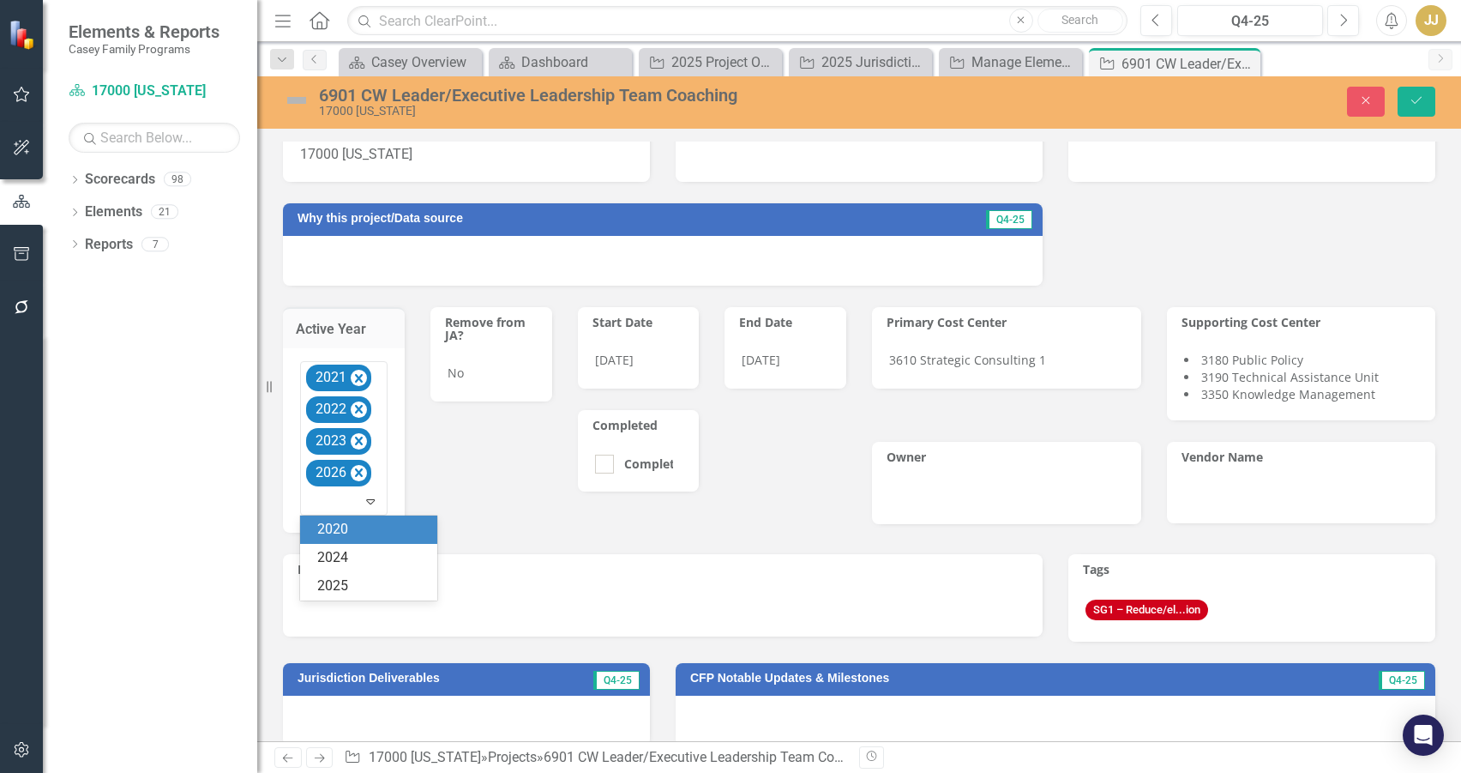
click at [323, 502] on div at bounding box center [345, 501] width 80 height 23
click at [339, 592] on div "2025" at bounding box center [372, 586] width 110 height 20
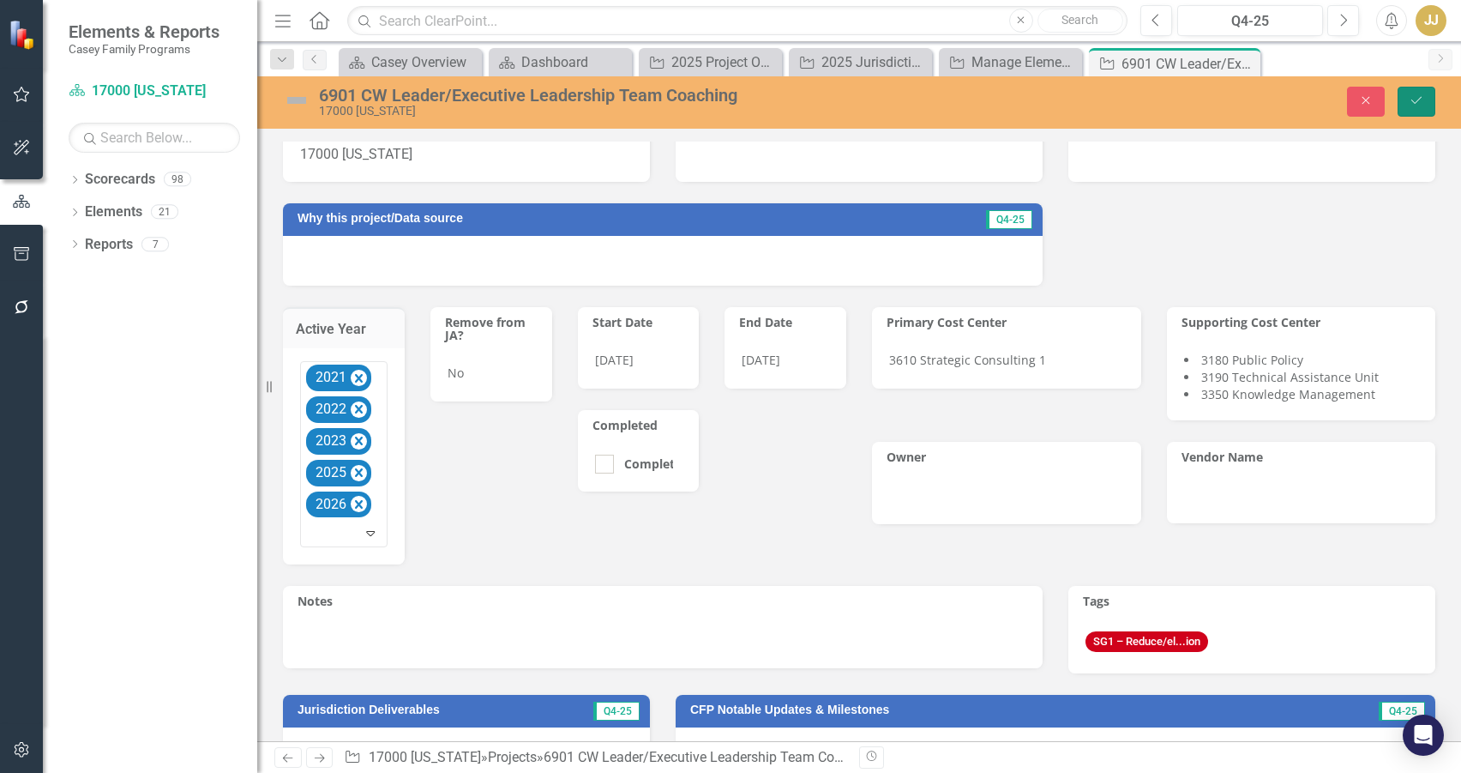
click at [1417, 106] on icon "Save" at bounding box center [1416, 100] width 15 height 12
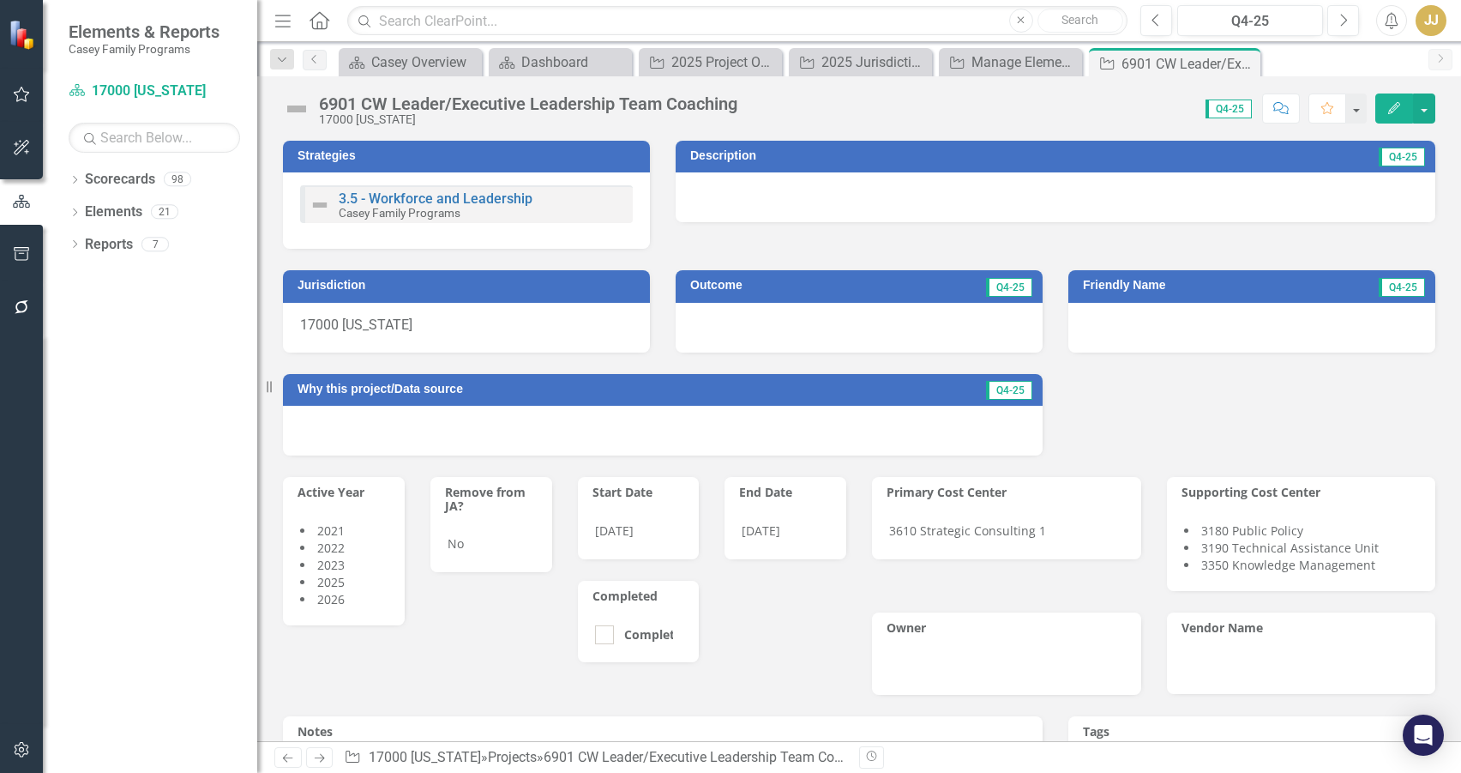
click at [75, 246] on icon at bounding box center [75, 244] width 4 height 8
click at [77, 338] on icon "Dropdown" at bounding box center [82, 340] width 12 height 9
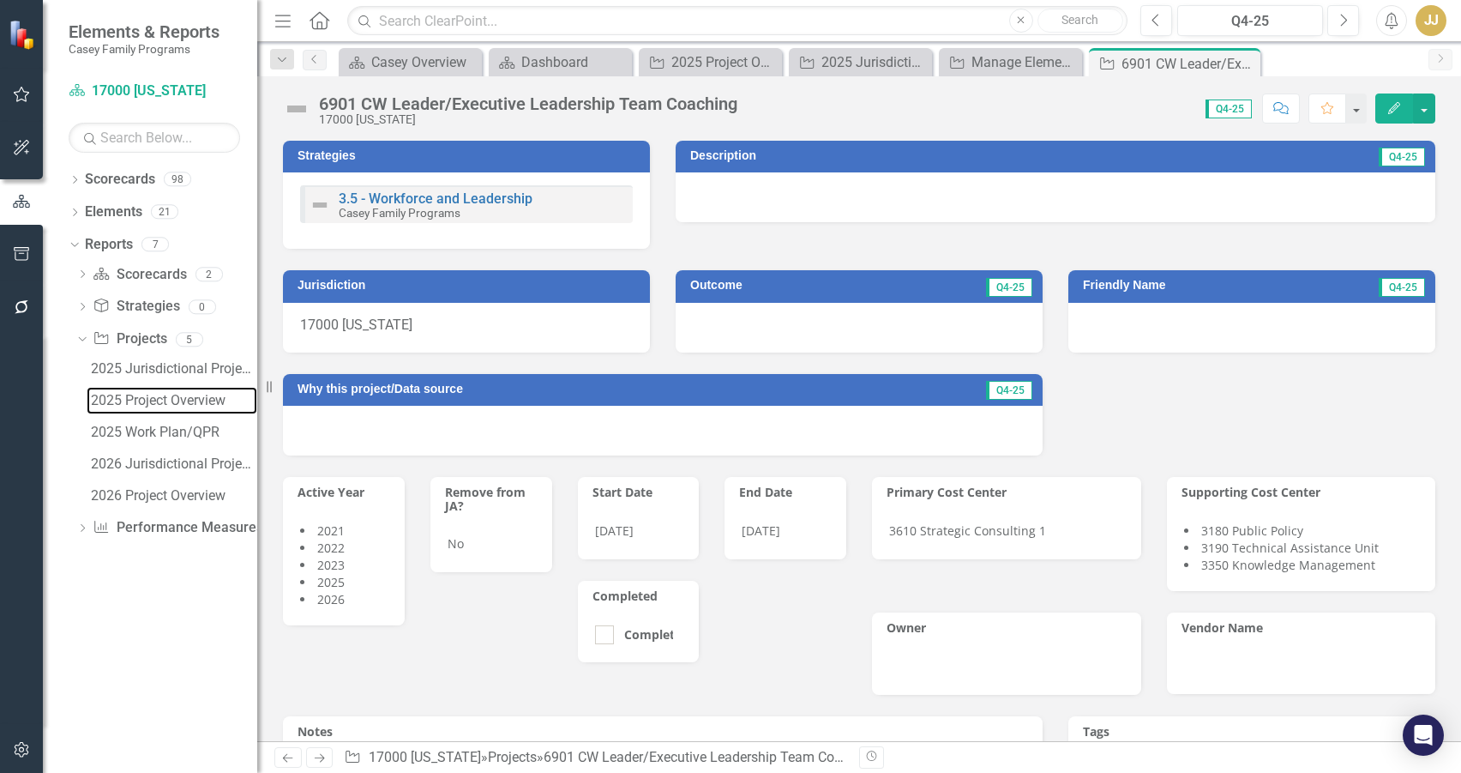
click at [171, 394] on div "2025 Project Overview" at bounding box center [174, 400] width 166 height 15
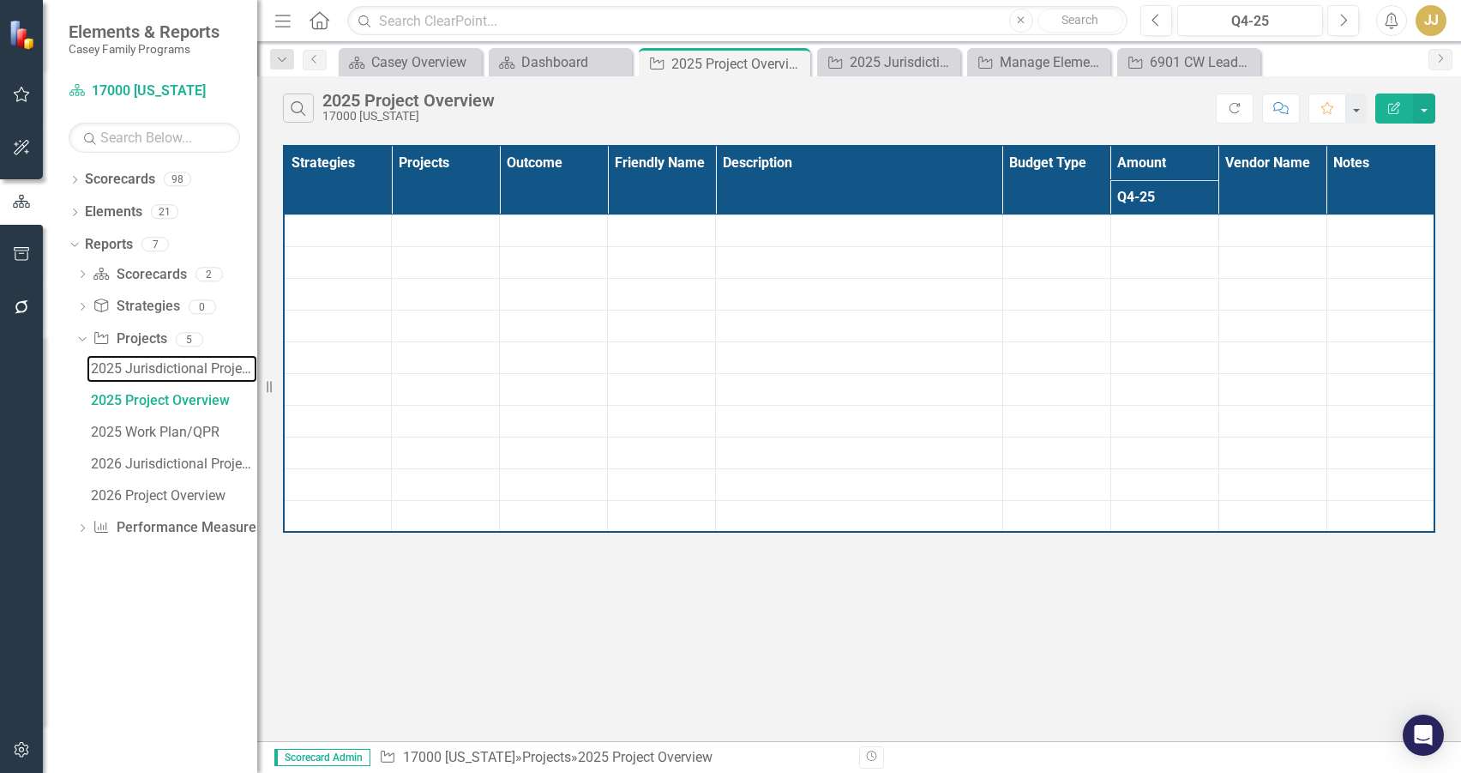
click at [186, 367] on div "2025 Jurisdictional Projects Assessment" at bounding box center [174, 368] width 166 height 15
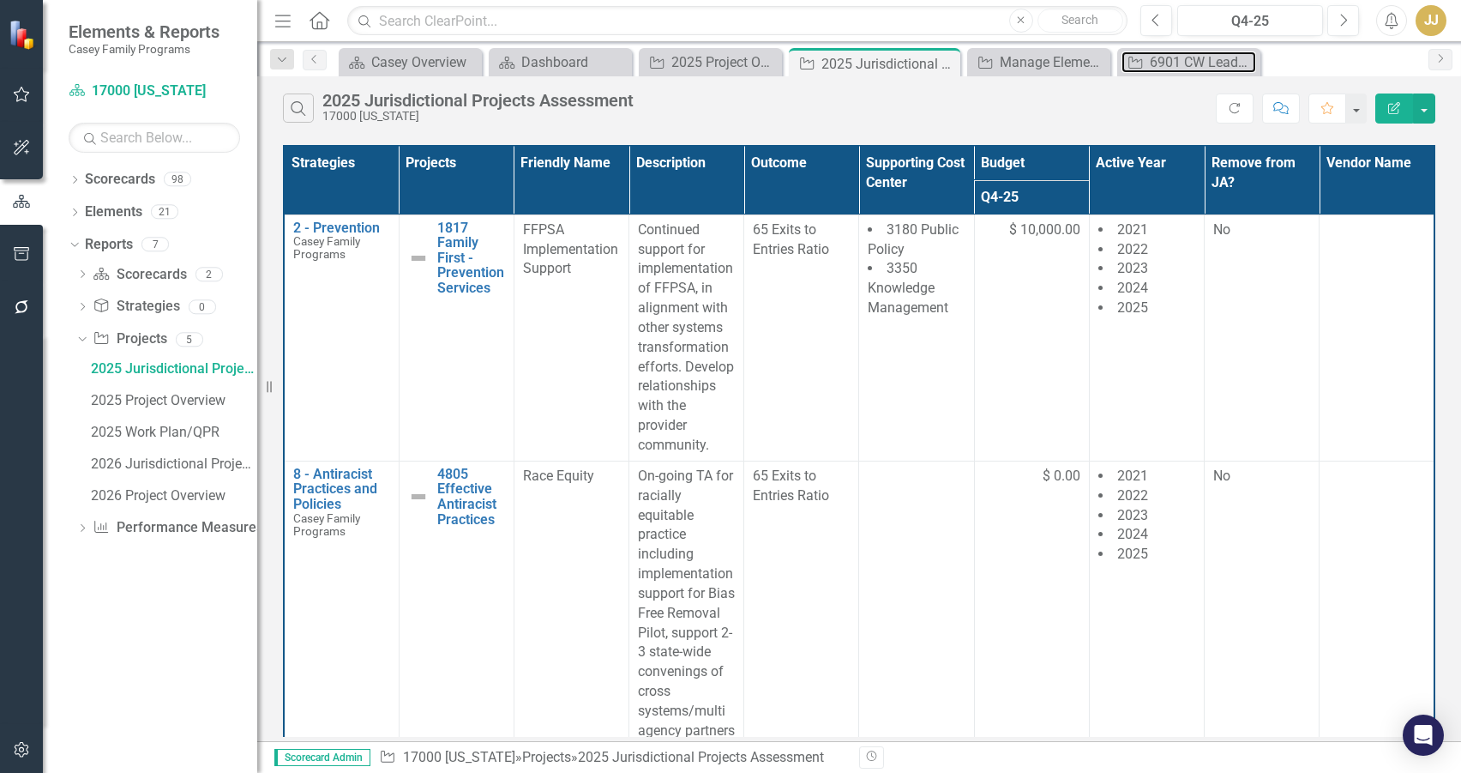
click at [1204, 57] on div "6901 CW Leader/Executive Leadership Team Coaching" at bounding box center [1203, 61] width 106 height 21
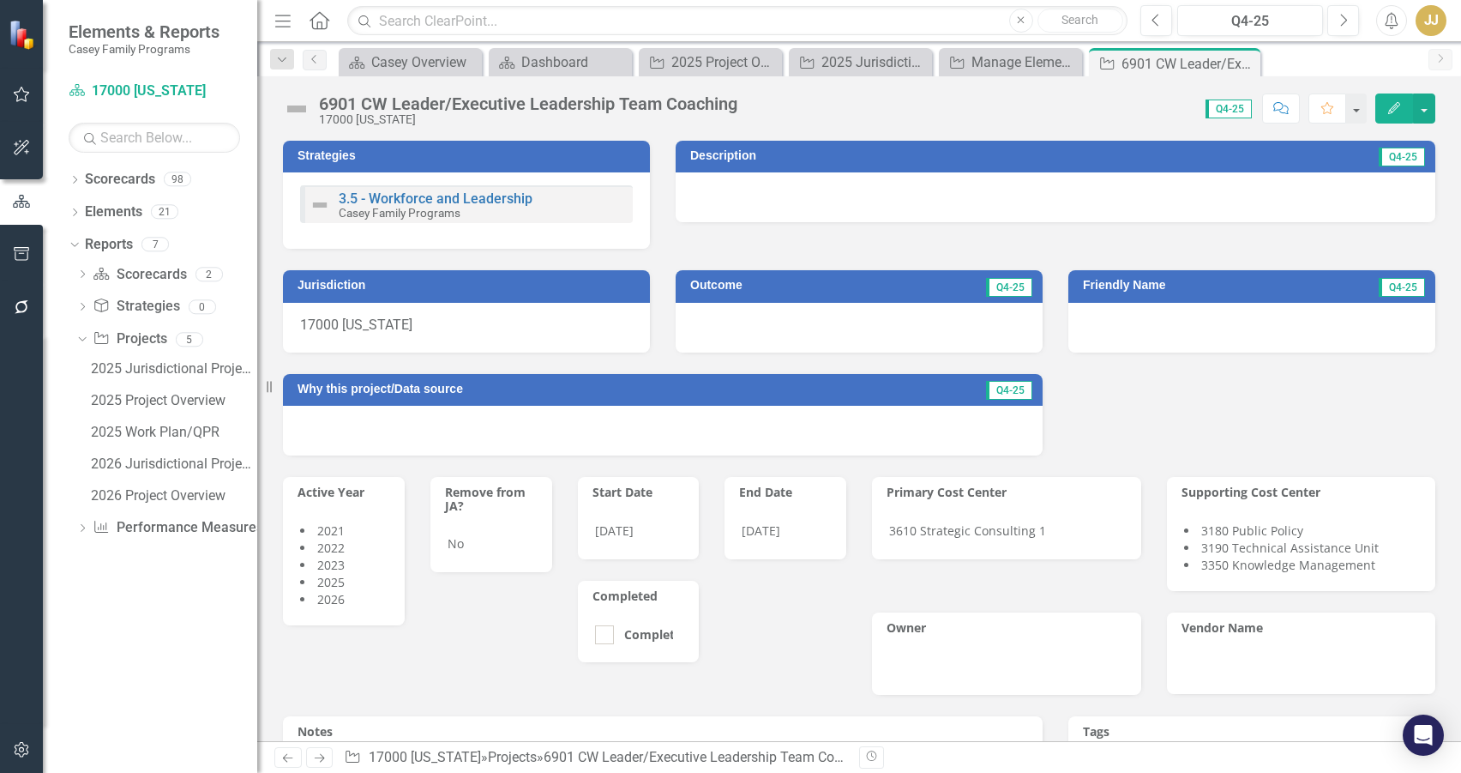
click at [0, 0] on icon "Close" at bounding box center [0, 0] width 0 height 0
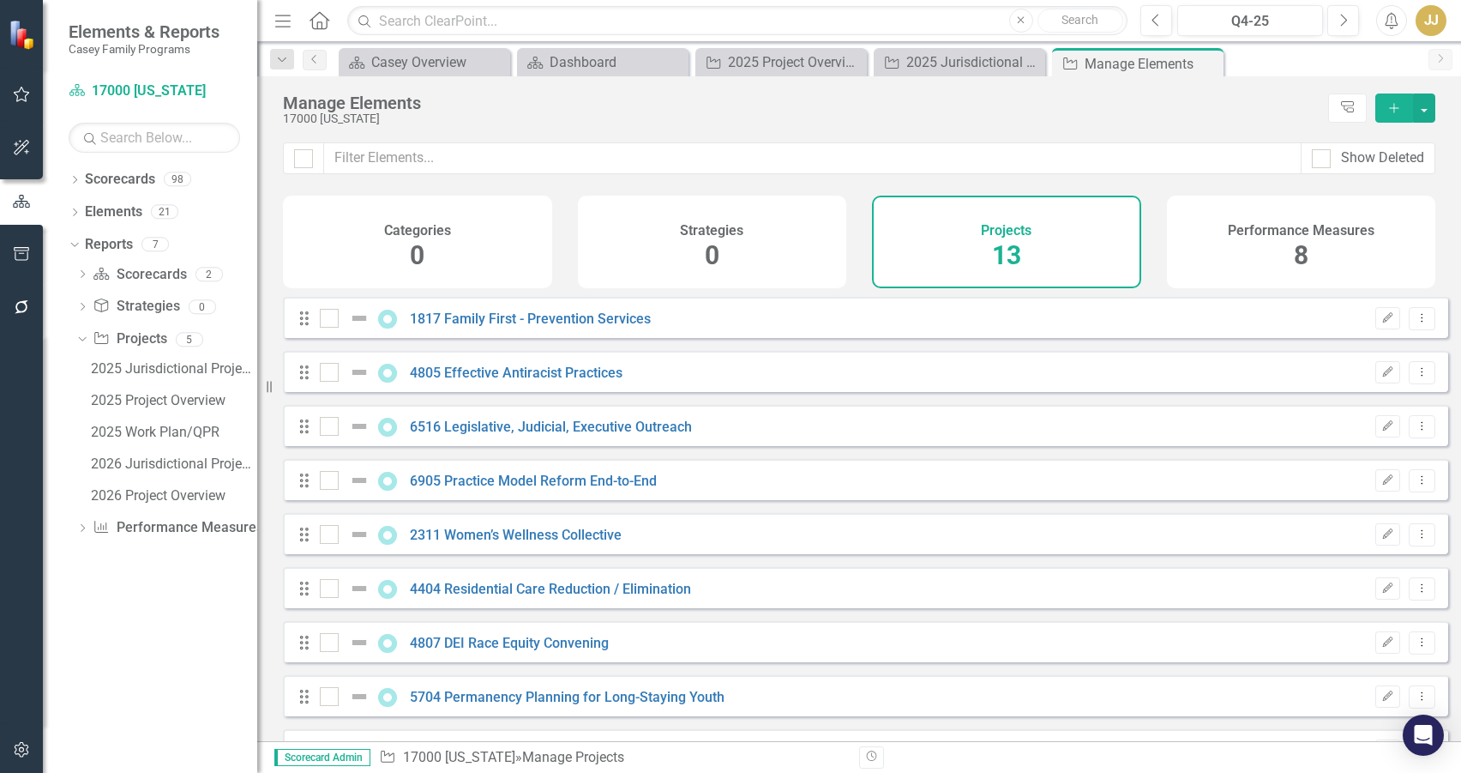
checkbox input "false"
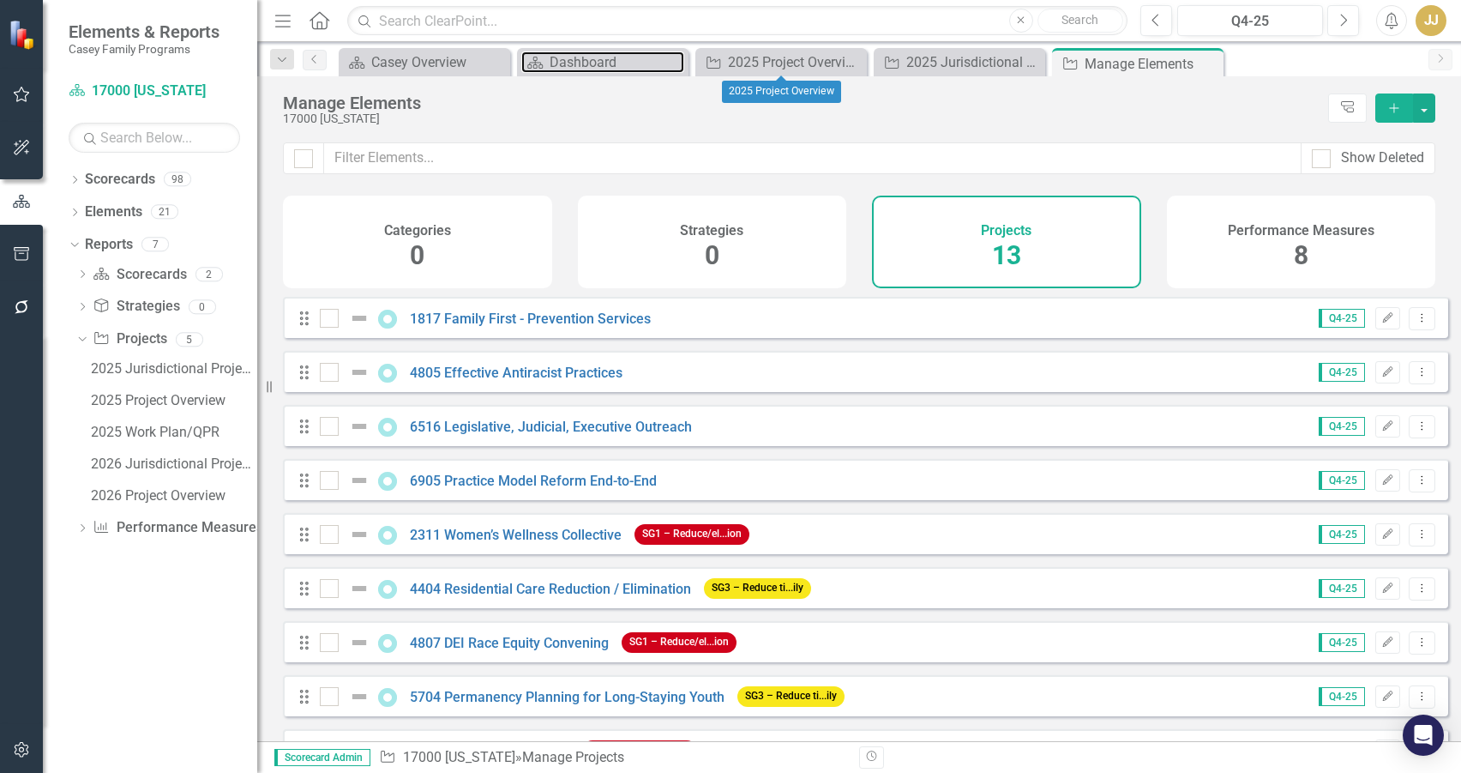
click at [572, 68] on div "Dashboard" at bounding box center [617, 61] width 135 height 21
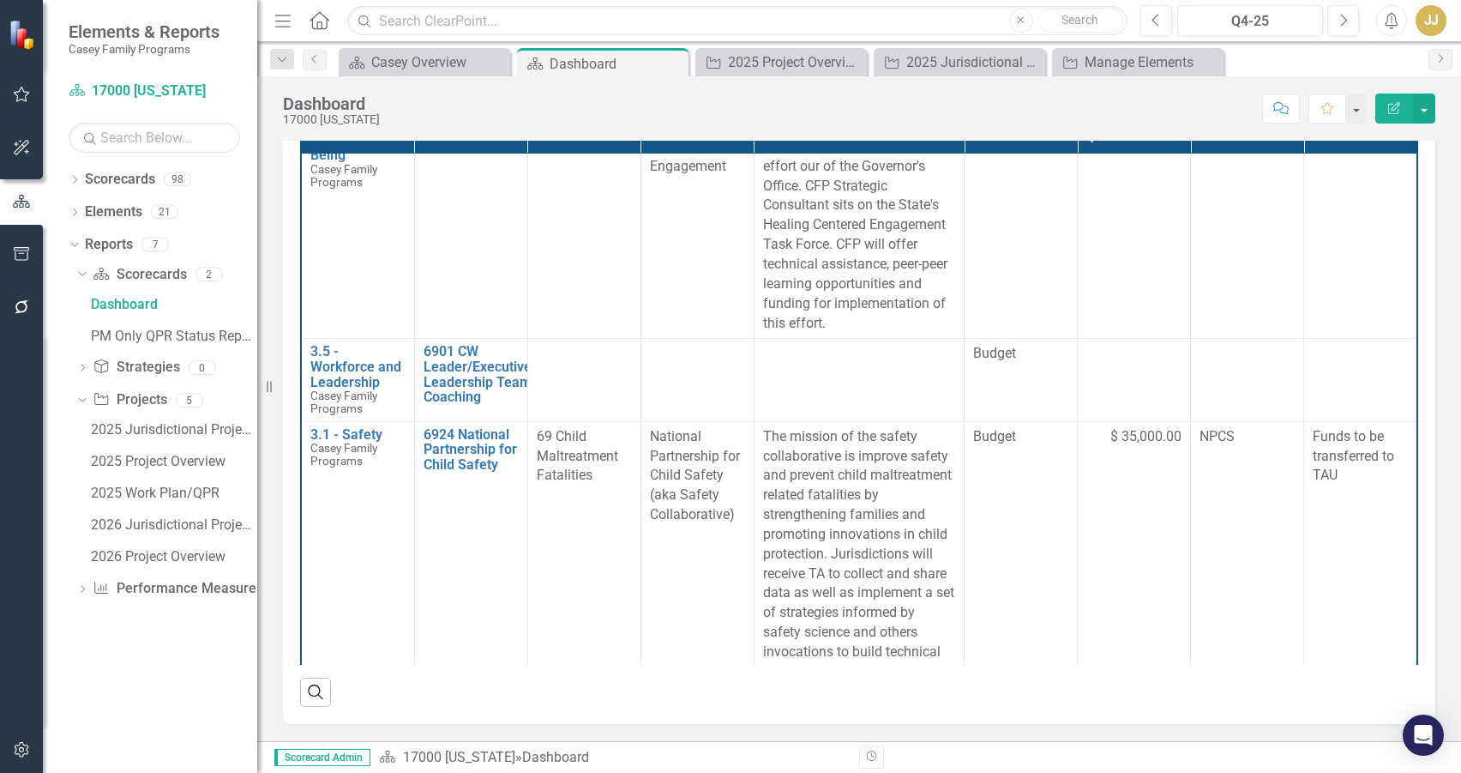
scroll to position [1508, 0]
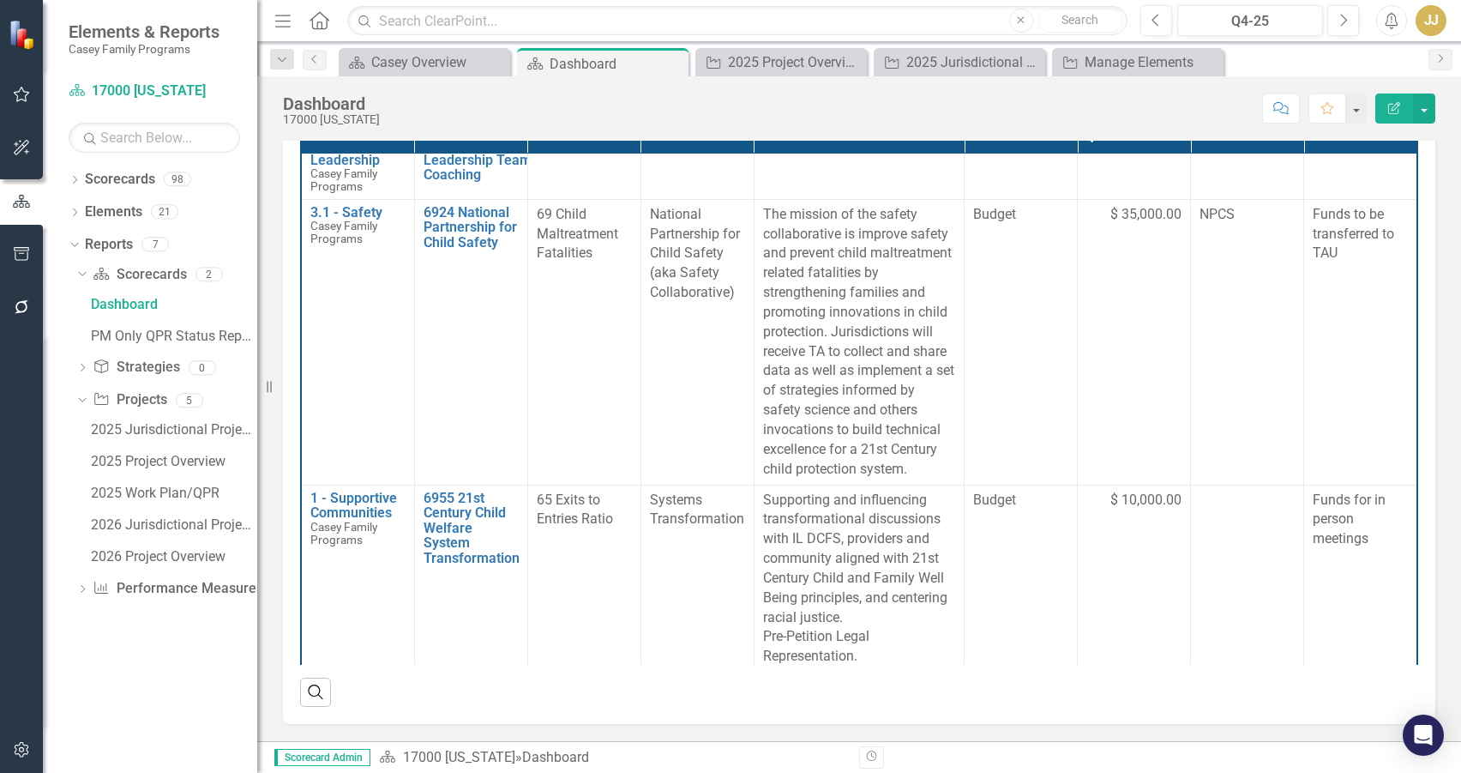
click at [165, 690] on div "Dropdown Scorecards 98 Dropdown [PERSON_NAME] Family Programs Dropdown Strategi…" at bounding box center [150, 468] width 214 height 607
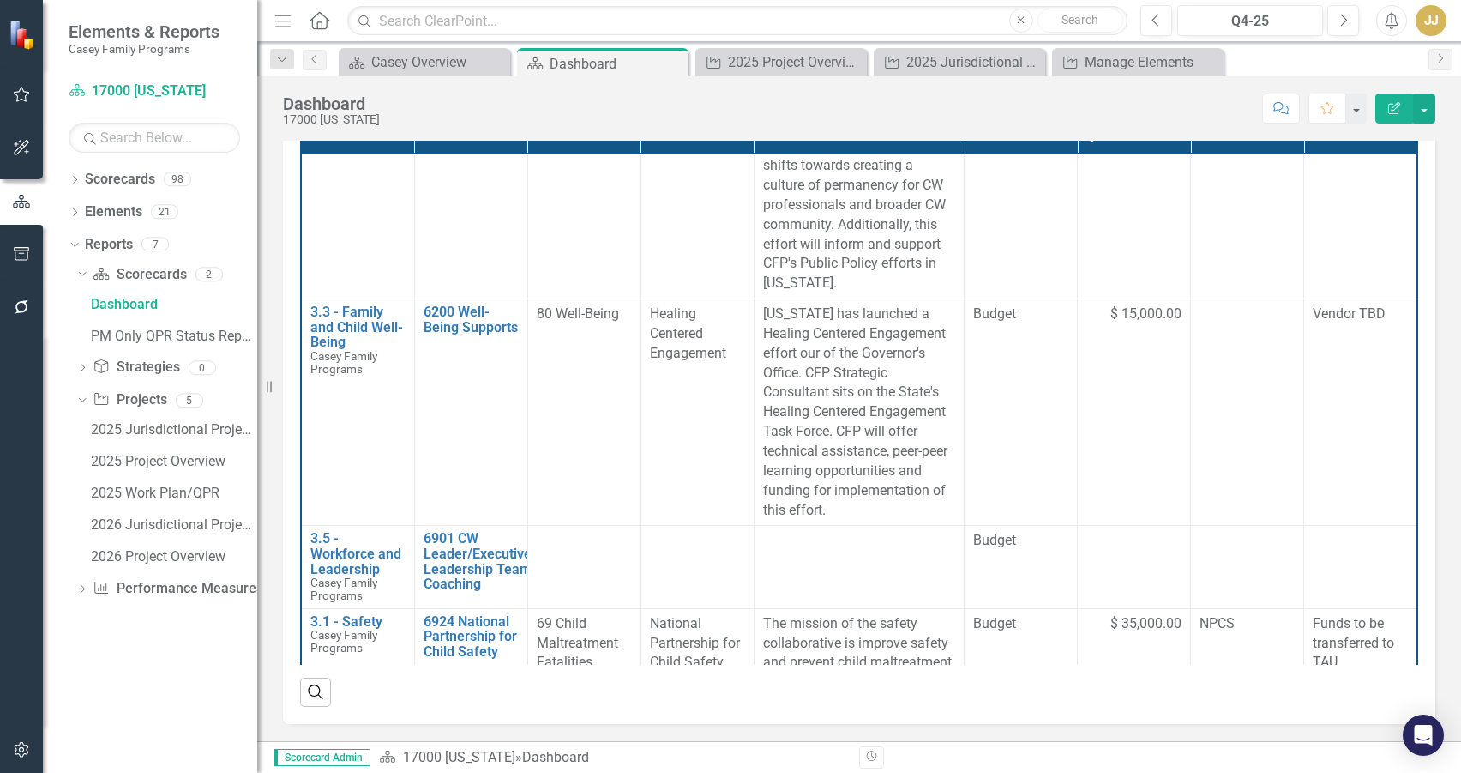
scroll to position [1165, 0]
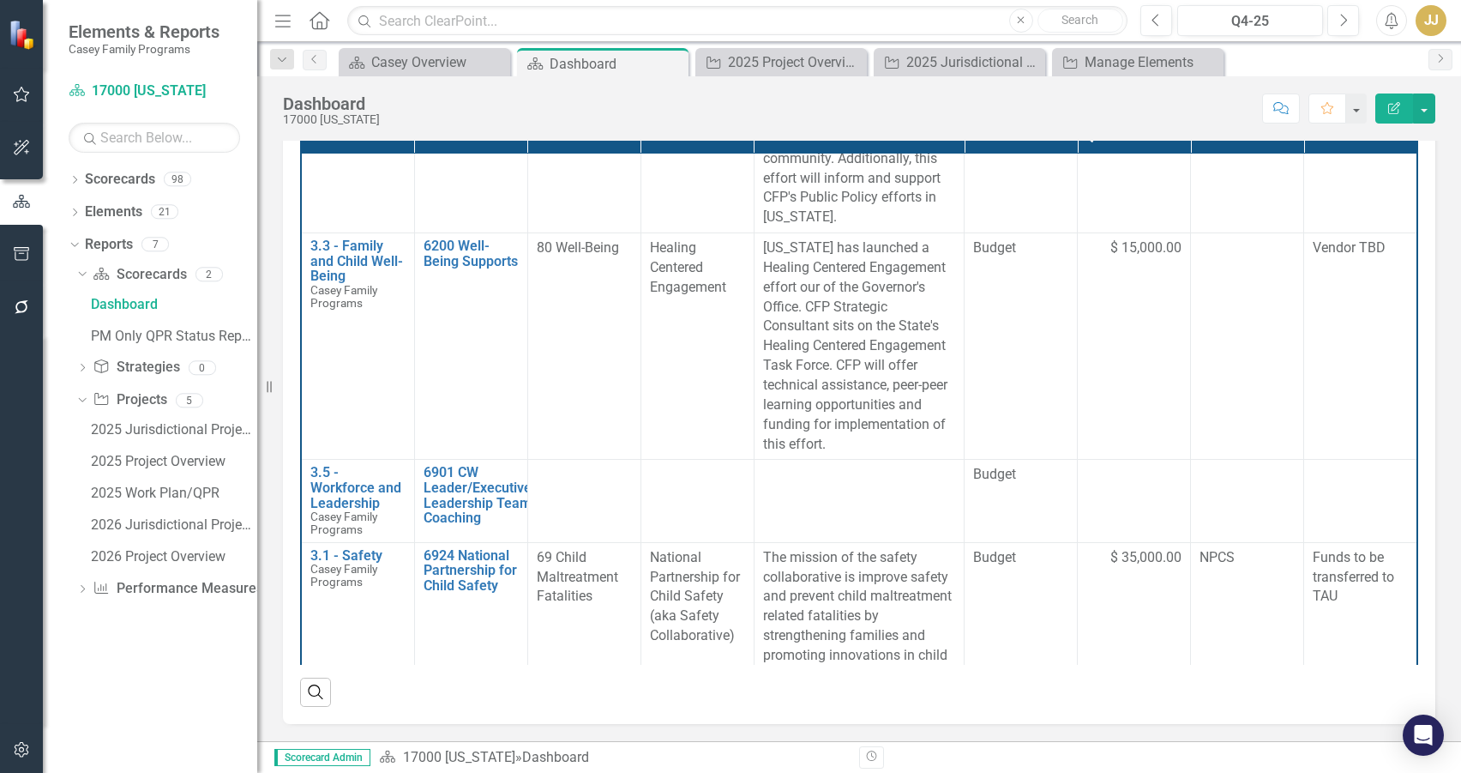
click at [661, 460] on td at bounding box center [697, 501] width 113 height 82
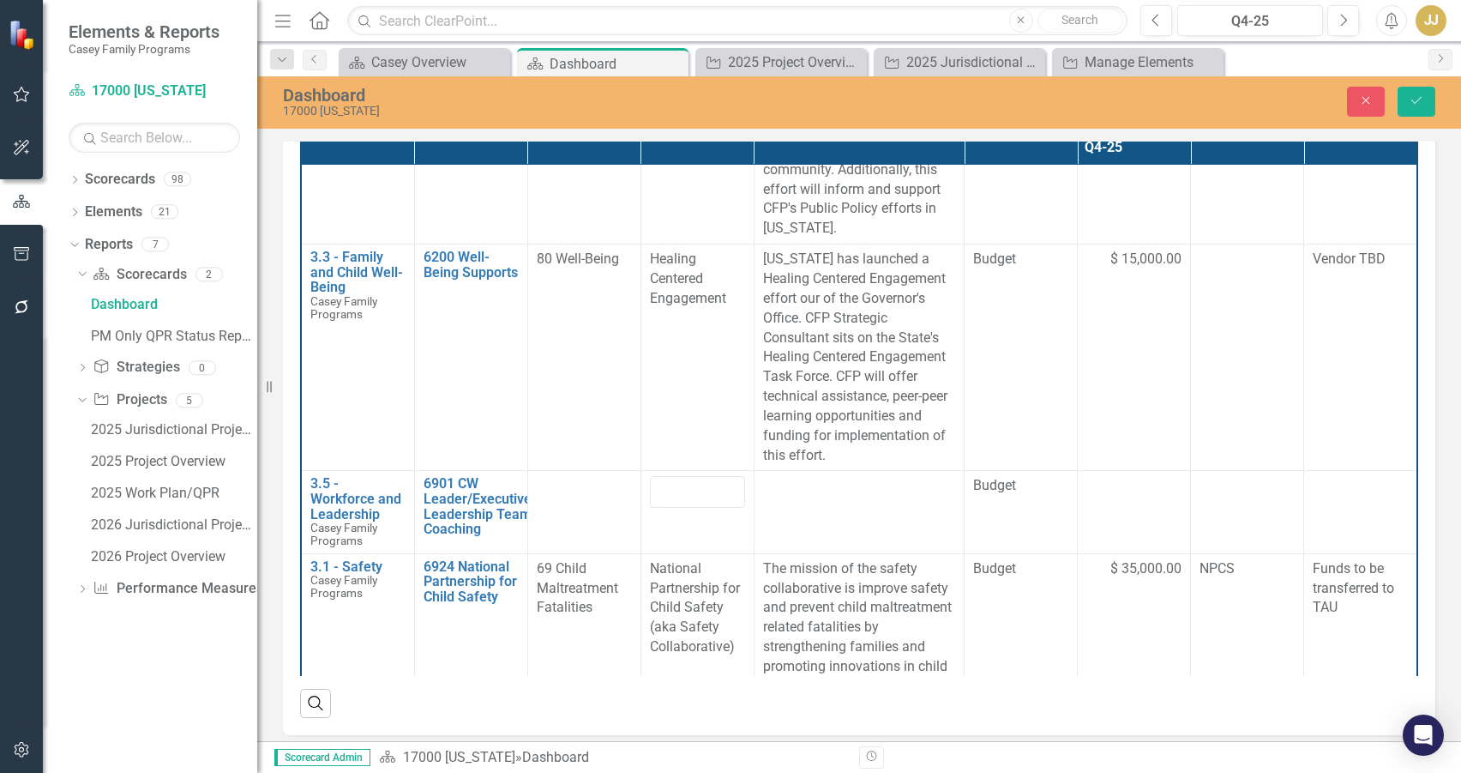
scroll to position [563, 0]
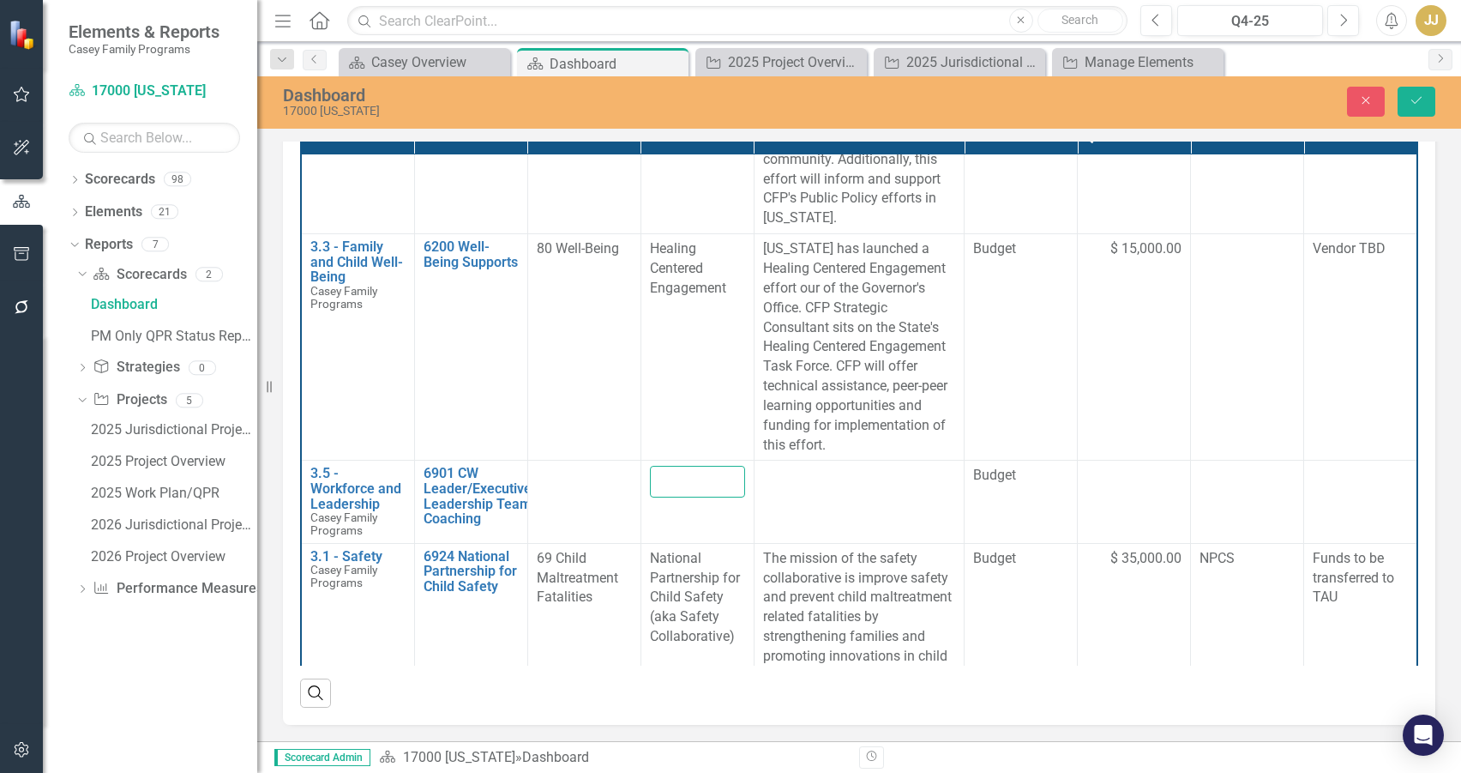
click at [690, 466] on input "text" at bounding box center [697, 482] width 95 height 32
paste input "DCFS Leadership Supports"
type input "DCFS Leadership Supports"
click at [863, 460] on td at bounding box center [859, 501] width 210 height 82
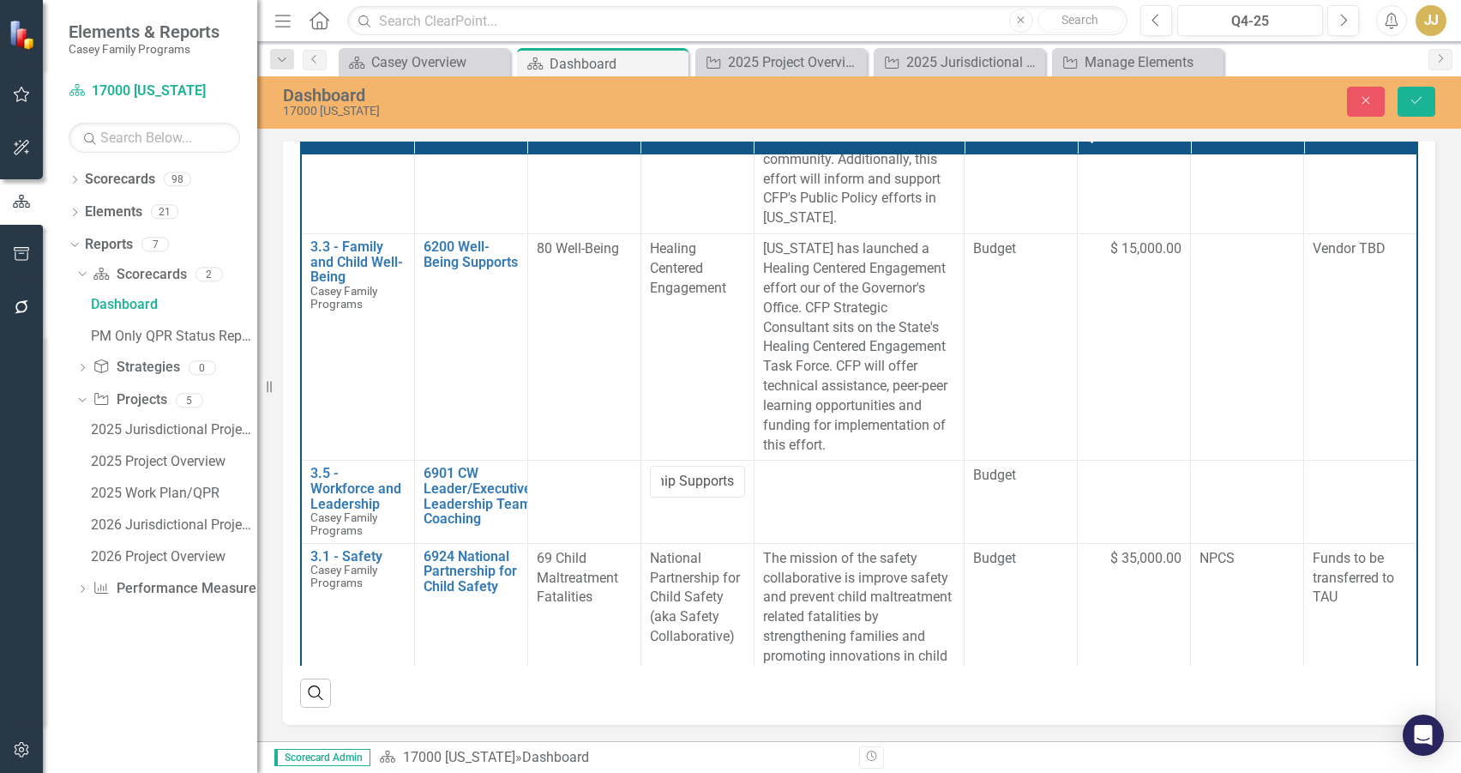
scroll to position [0, 0]
click at [544, 466] on div at bounding box center [584, 476] width 95 height 21
click at [878, 460] on td at bounding box center [859, 501] width 210 height 82
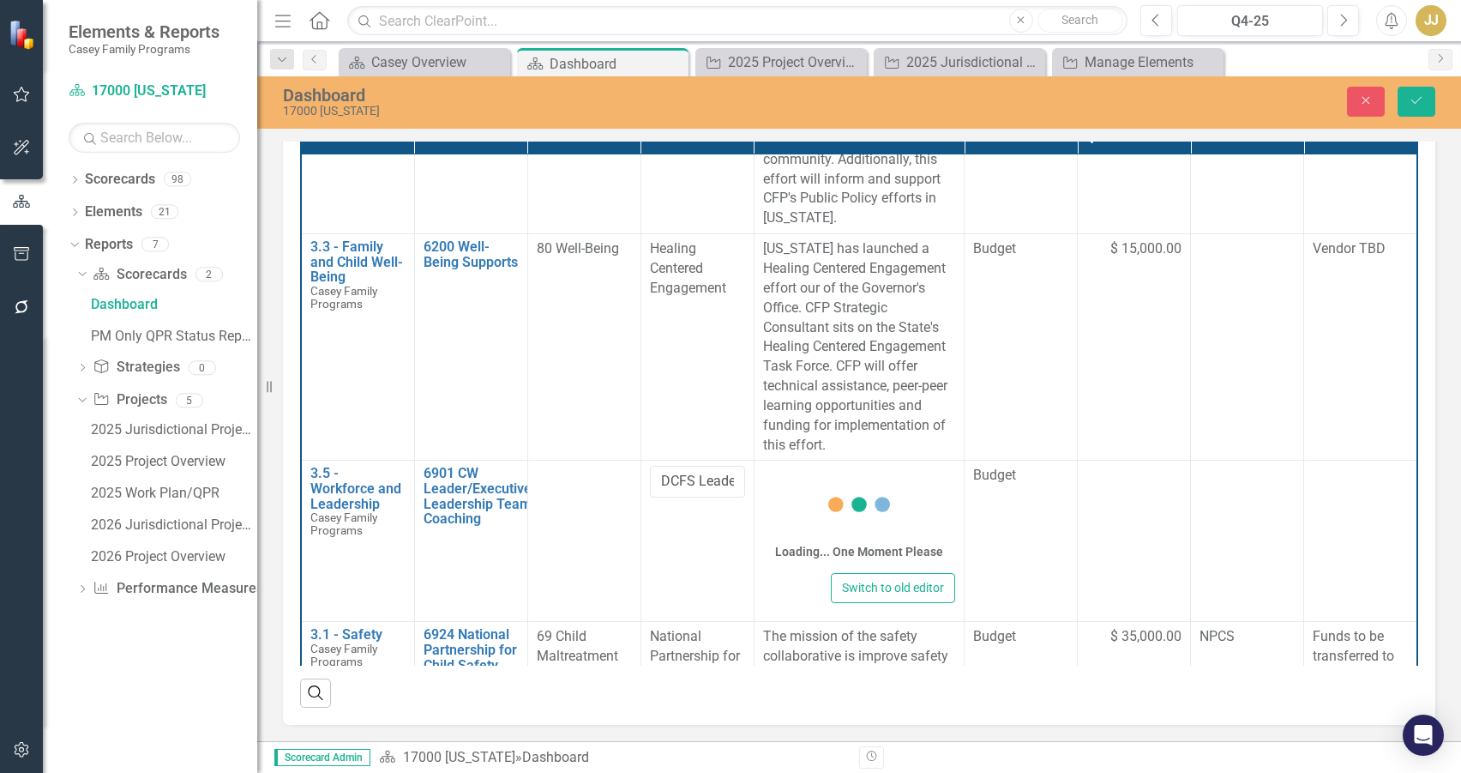
click at [825, 470] on icon at bounding box center [859, 504] width 69 height 69
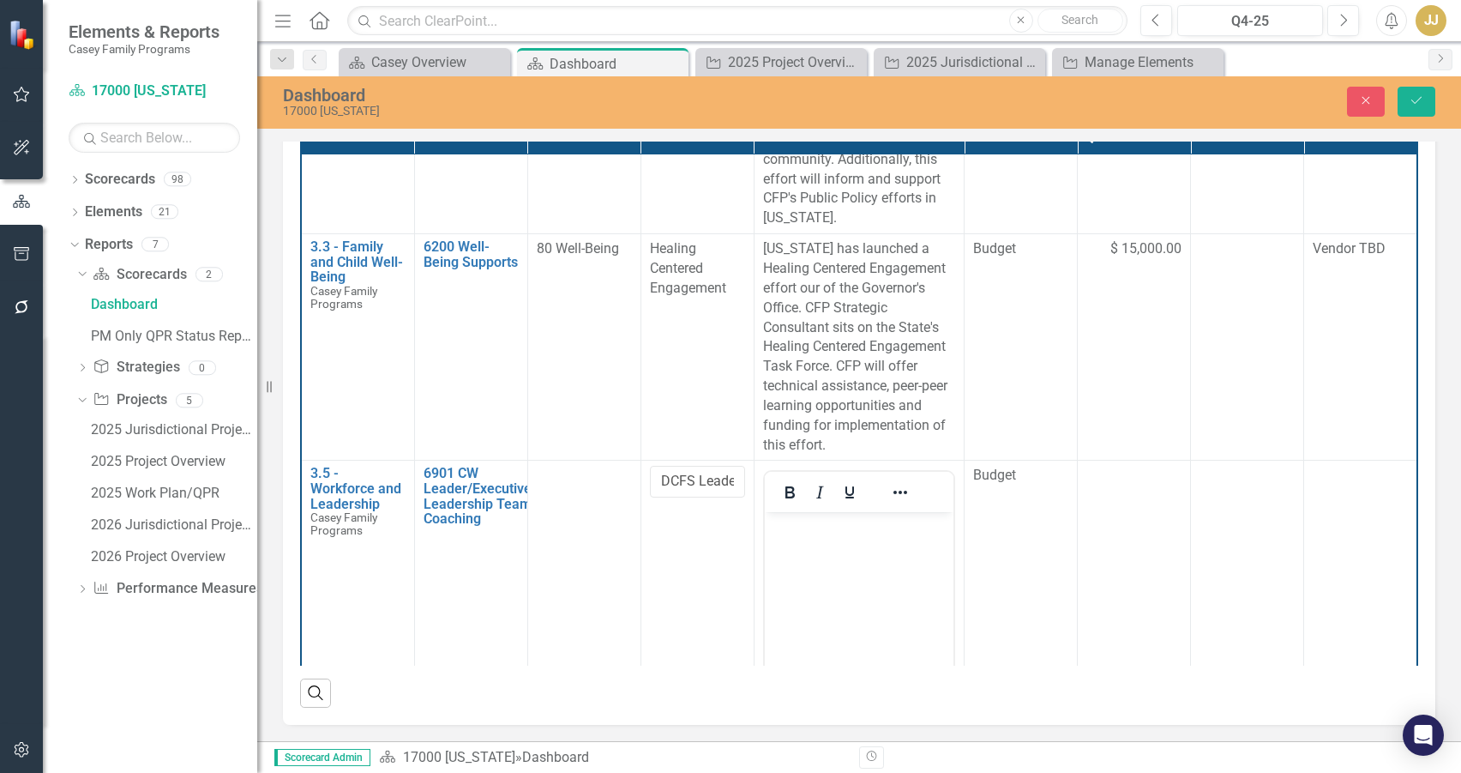
click at [798, 524] on p "Rich Text Area. Press ALT-0 for help." at bounding box center [858, 526] width 180 height 21
paste body "Rich Text Area. Press ALT-0 for help."
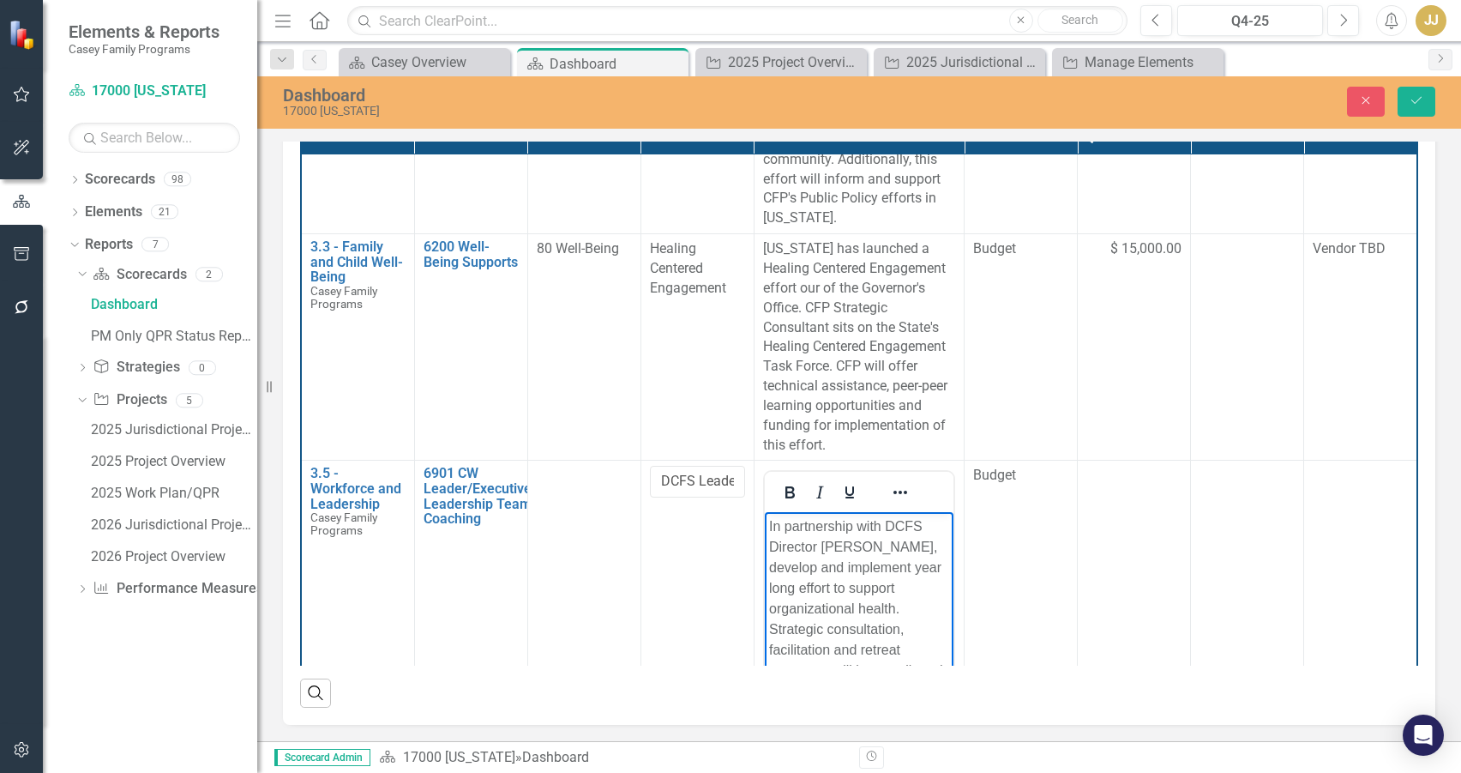
click at [613, 505] on td at bounding box center [583, 697] width 113 height 474
click at [1083, 460] on td at bounding box center [1134, 697] width 113 height 474
click at [1103, 466] on input "number" at bounding box center [1133, 482] width 95 height 32
type input "20000"
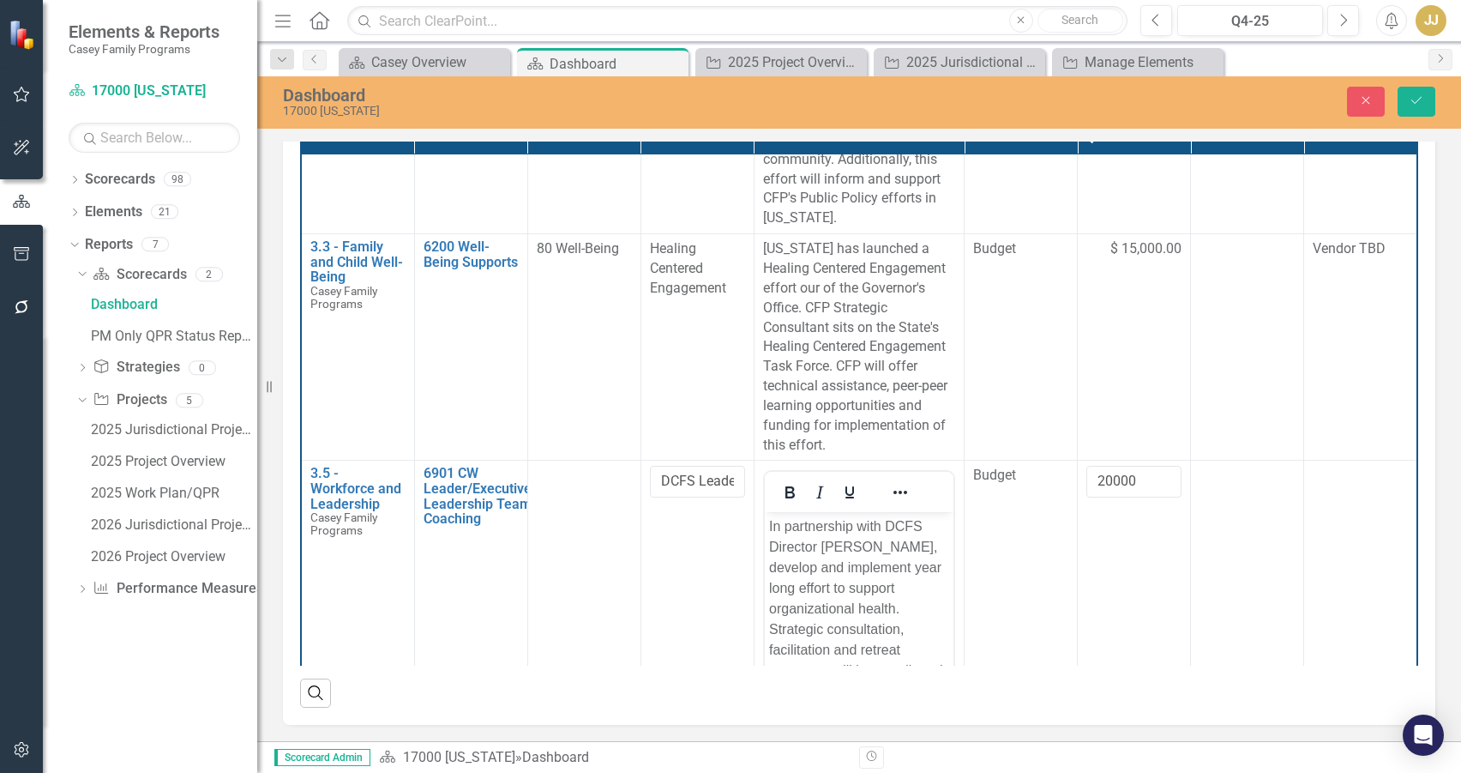
click at [1004, 460] on td "Budget" at bounding box center [1021, 697] width 113 height 474
click at [582, 466] on div at bounding box center [584, 476] width 95 height 21
click at [556, 472] on div "Not Defined" at bounding box center [575, 482] width 53 height 20
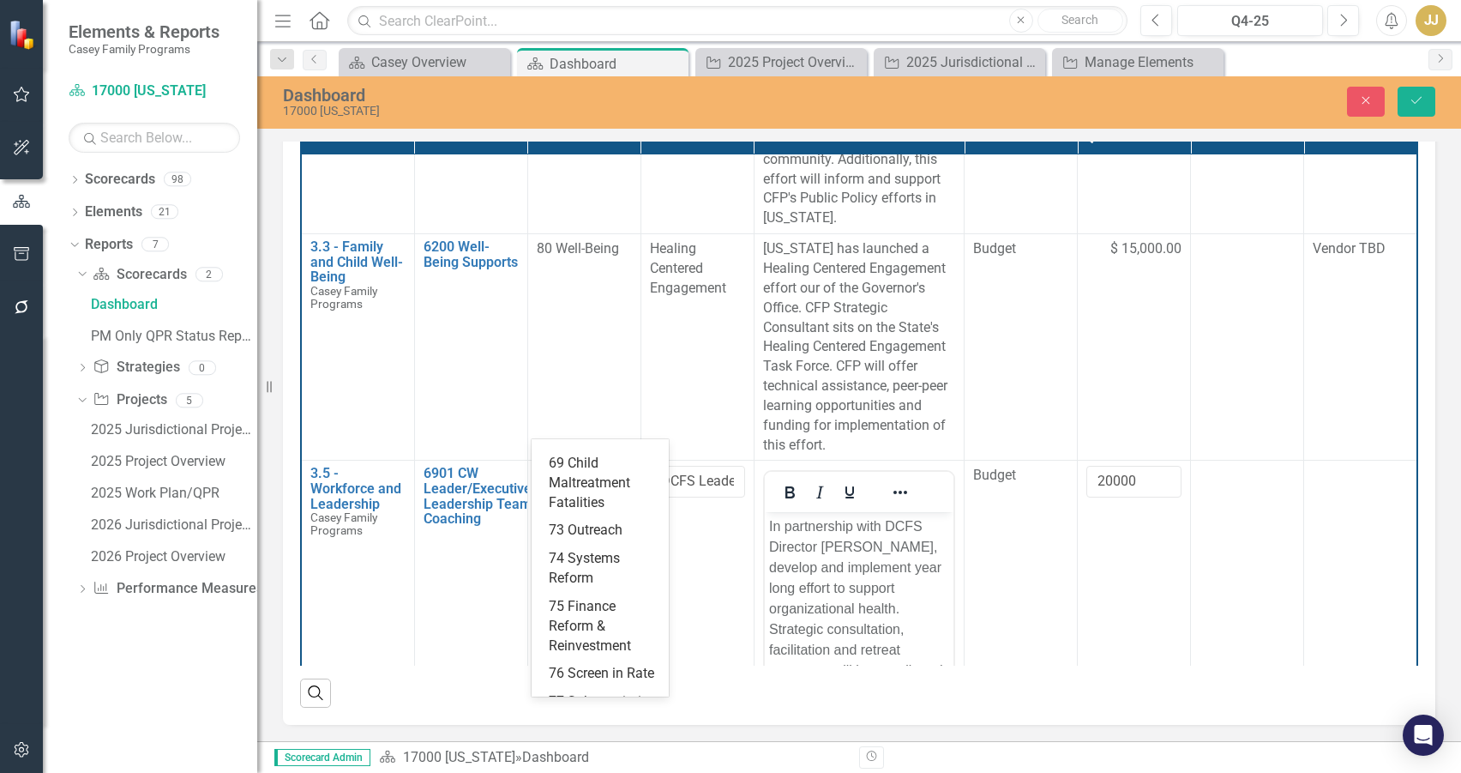
scroll to position [429, 0]
click at [599, 444] on div "74 Systems Reform" at bounding box center [604, 424] width 110 height 39
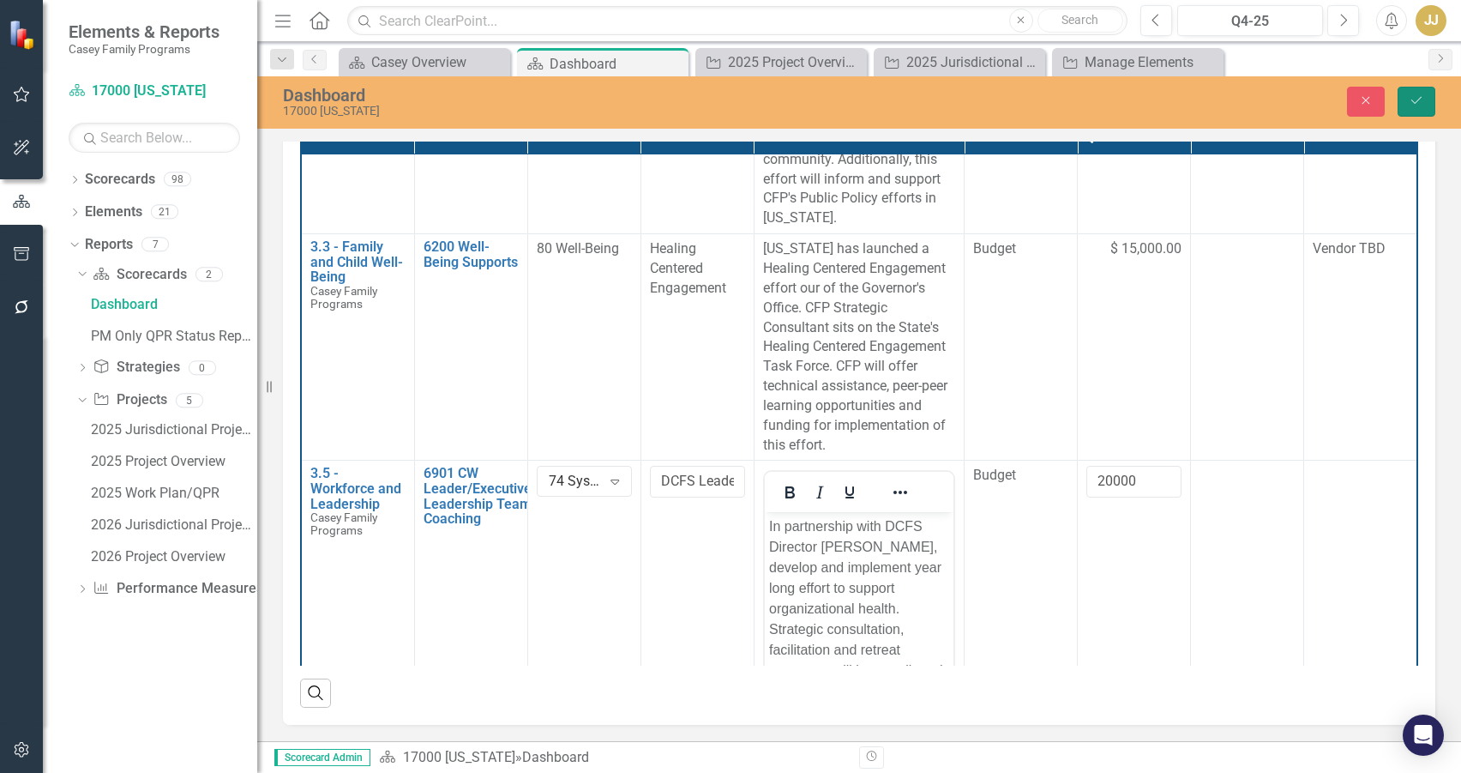
click at [1420, 108] on button "Save" at bounding box center [1417, 102] width 38 height 30
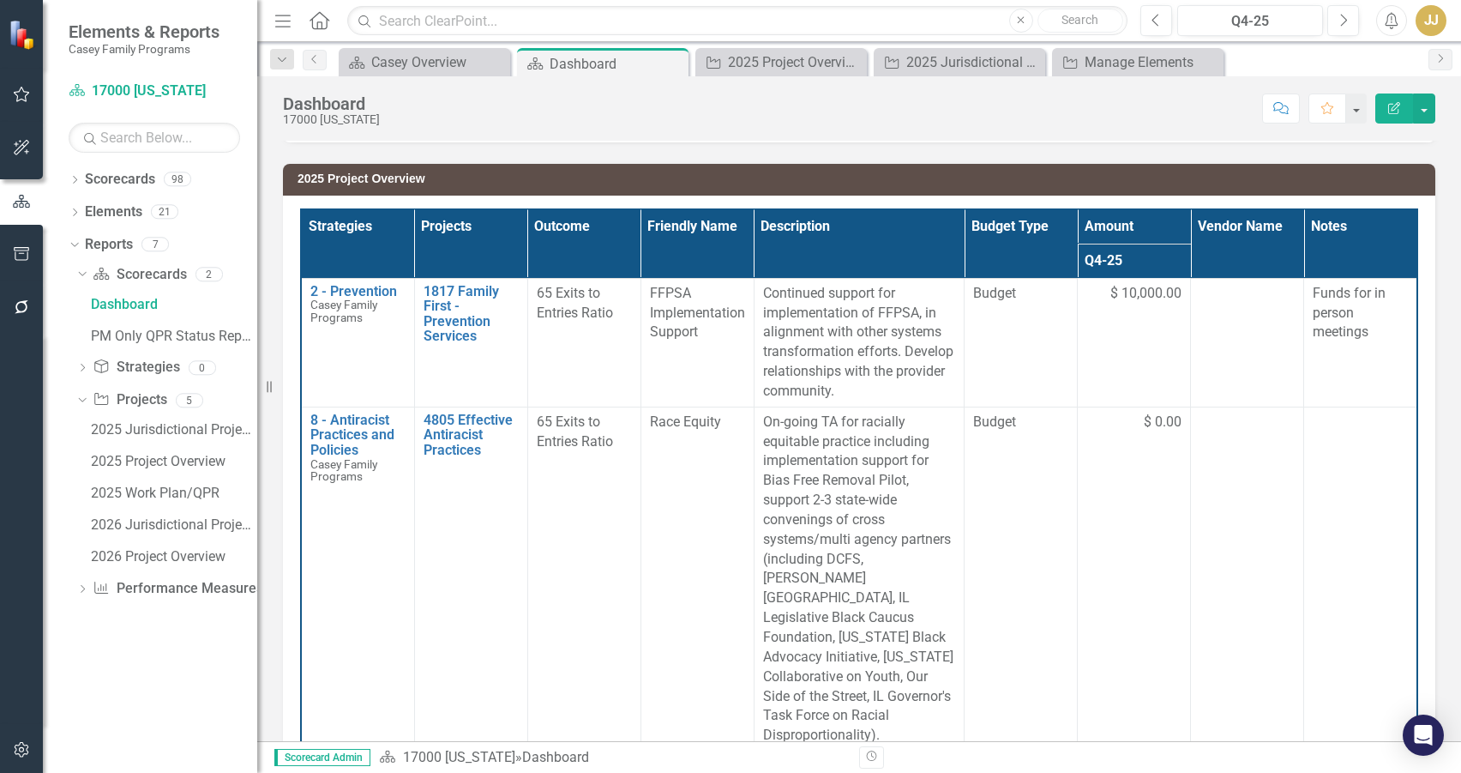
scroll to position [552, 0]
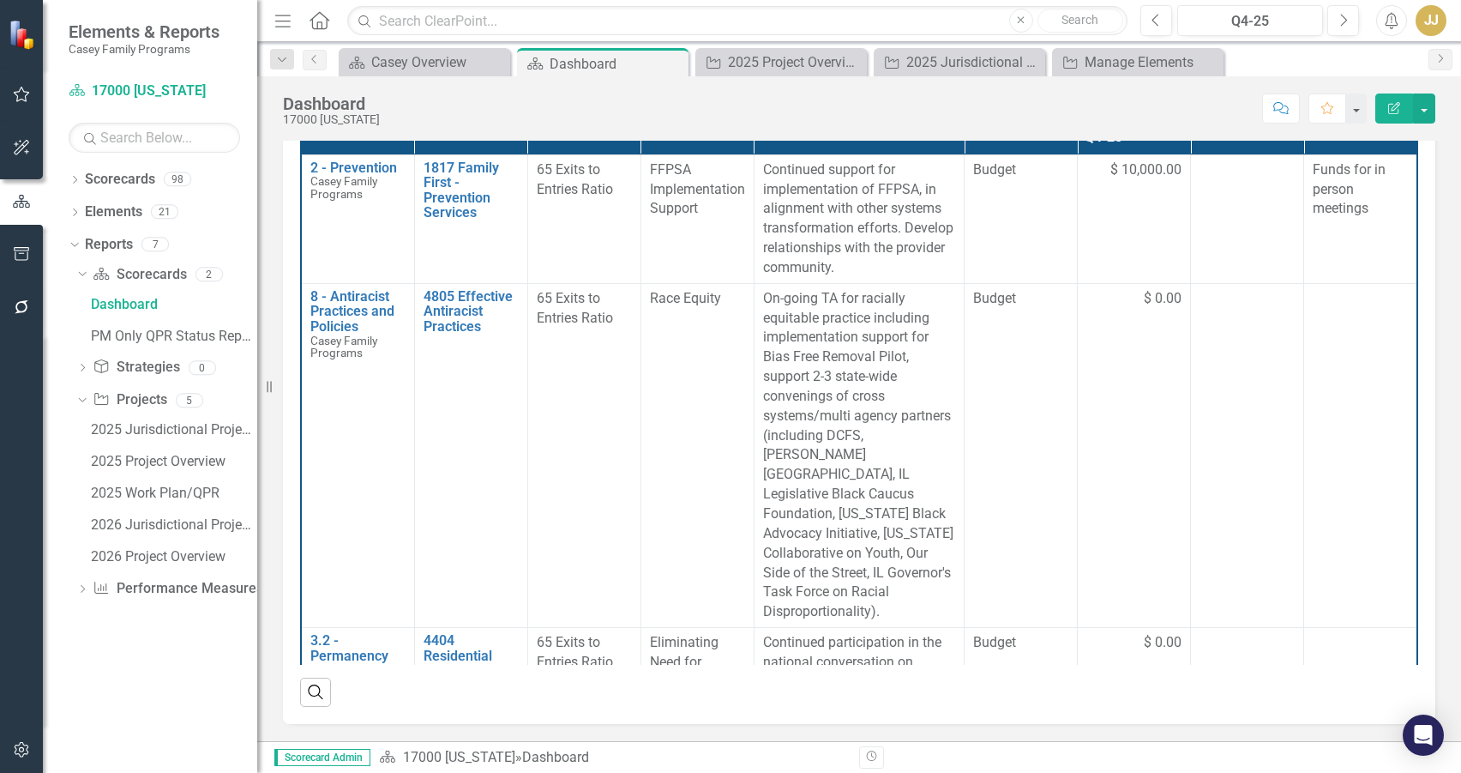
click at [558, 457] on td "65 Exits to Entries Ratio" at bounding box center [583, 455] width 113 height 344
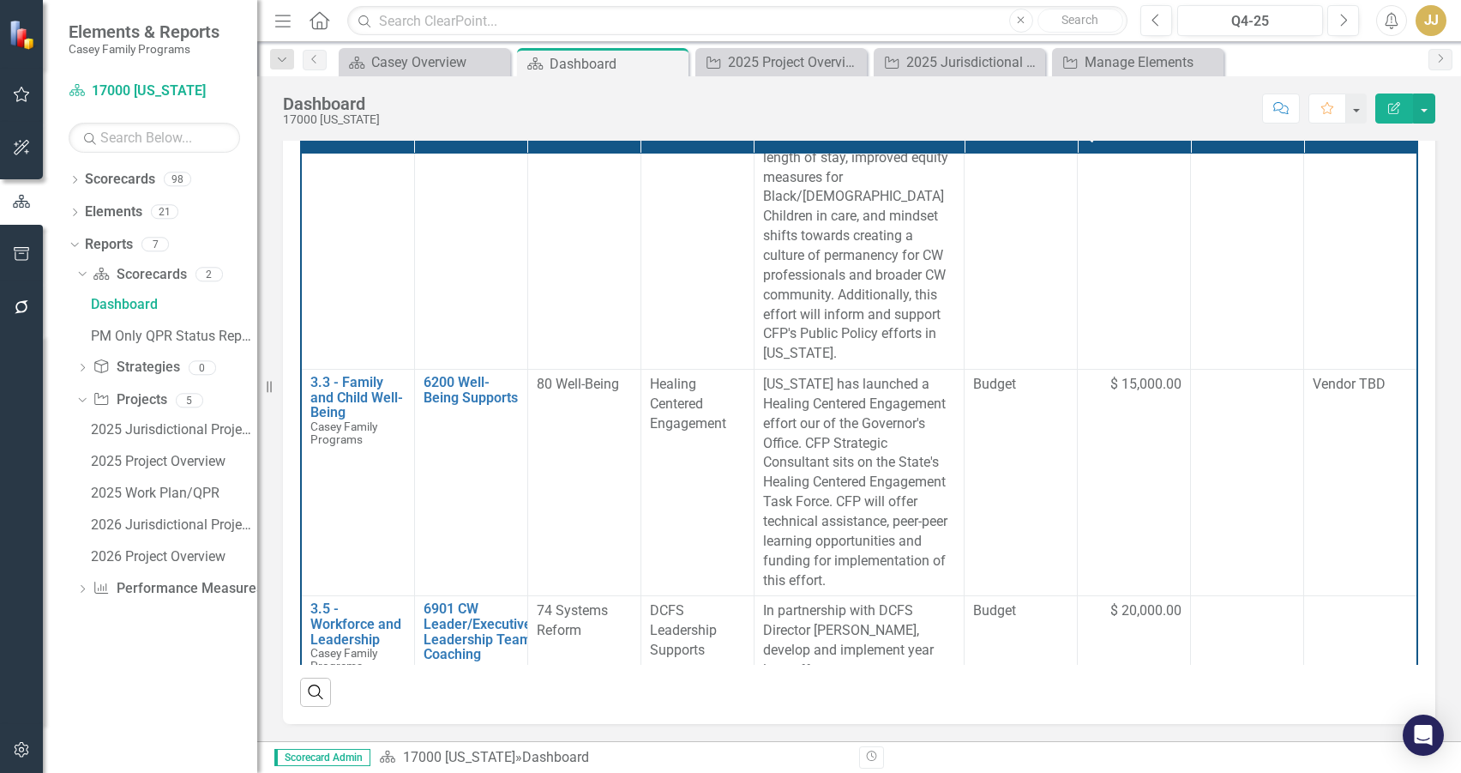
scroll to position [1115, 0]
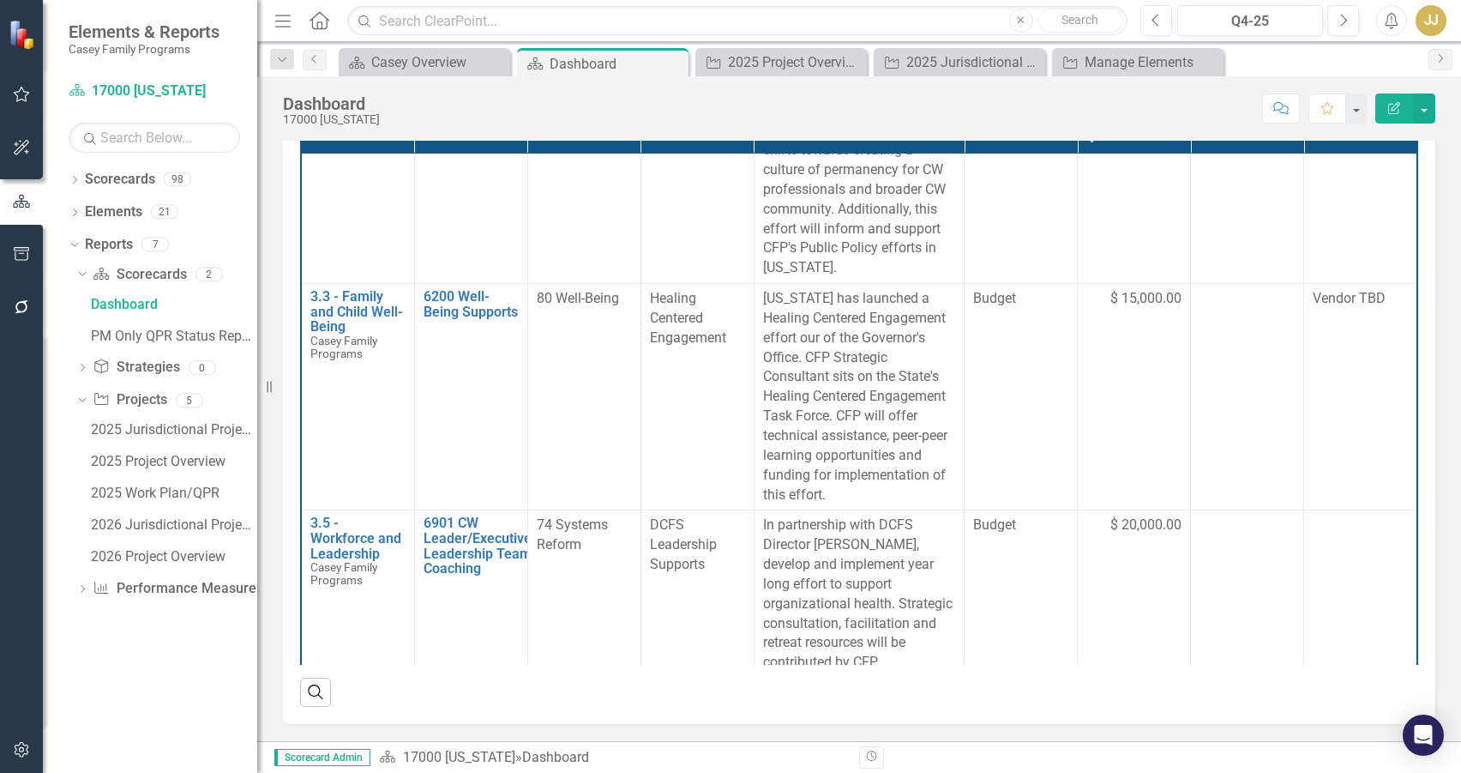
click at [424, 510] on td "6901 CW Leader/Executive Leadership Team Coaching Edit Edit Project Link Open E…" at bounding box center [470, 594] width 113 height 168
click at [848, 515] on p "In partnership with DCFS Director [PERSON_NAME], develop and implement year lon…" at bounding box center [859, 593] width 192 height 157
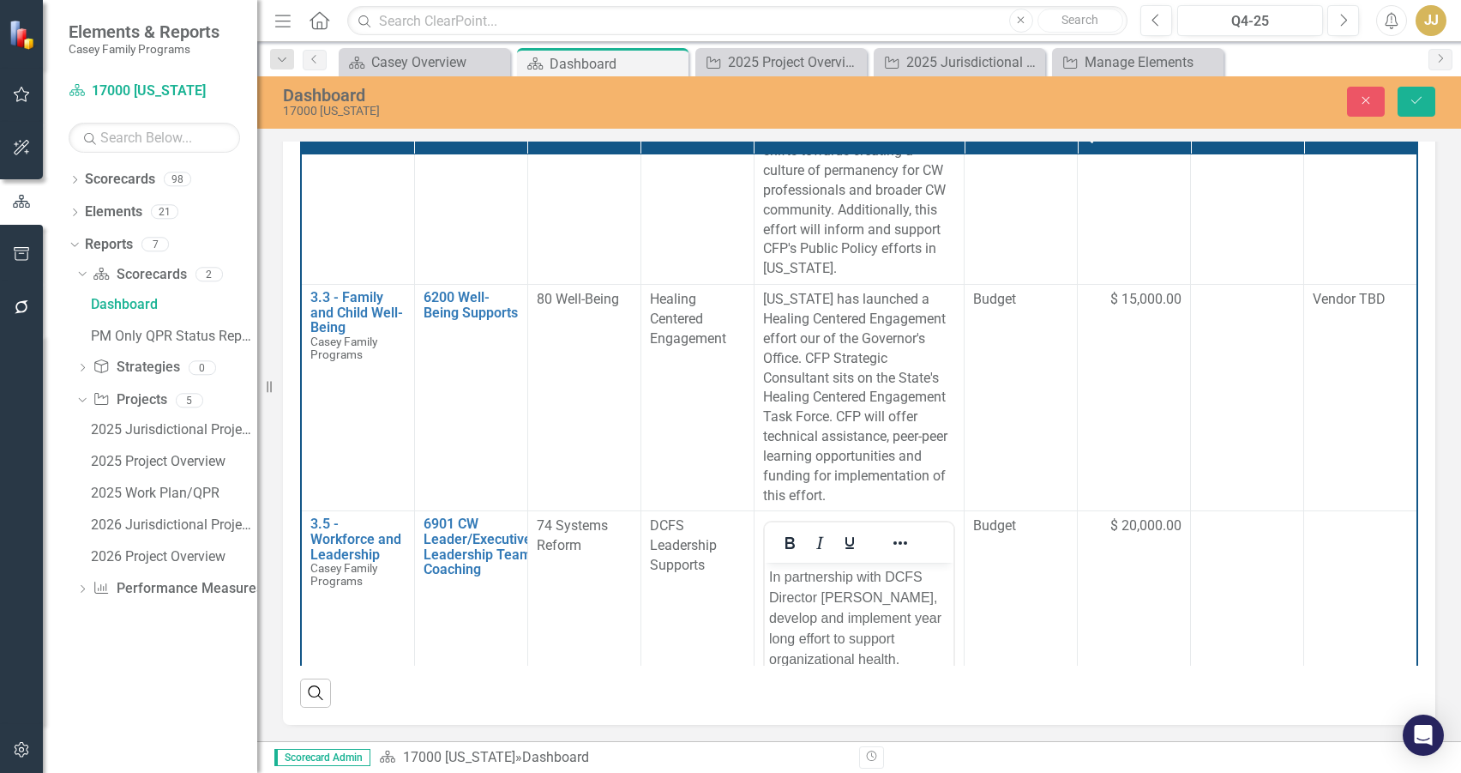
scroll to position [0, 0]
click at [866, 595] on p "In partnership with DCFS Director [PERSON_NAME], develop and implement year lon…" at bounding box center [858, 659] width 180 height 185
drag, startPoint x: 864, startPoint y: 596, endPoint x: 821, endPoint y: 601, distance: 44.0
click at [821, 601] on p "In partnership with DCFS Director [PERSON_NAME], develop and implement year lon…" at bounding box center [858, 659] width 180 height 185
click at [1412, 116] on button "Save" at bounding box center [1417, 102] width 38 height 30
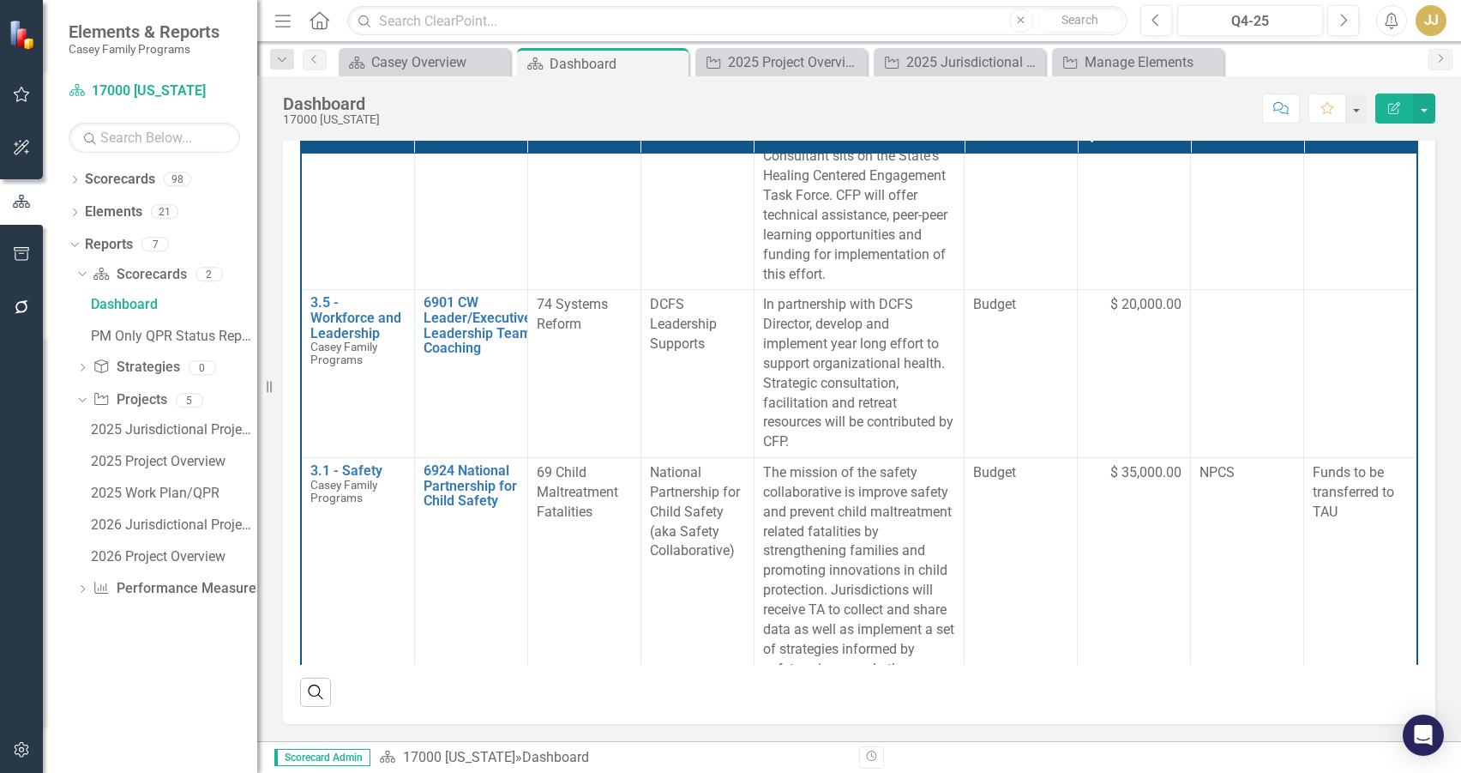
scroll to position [1165, 0]
